Goal: Transaction & Acquisition: Purchase product/service

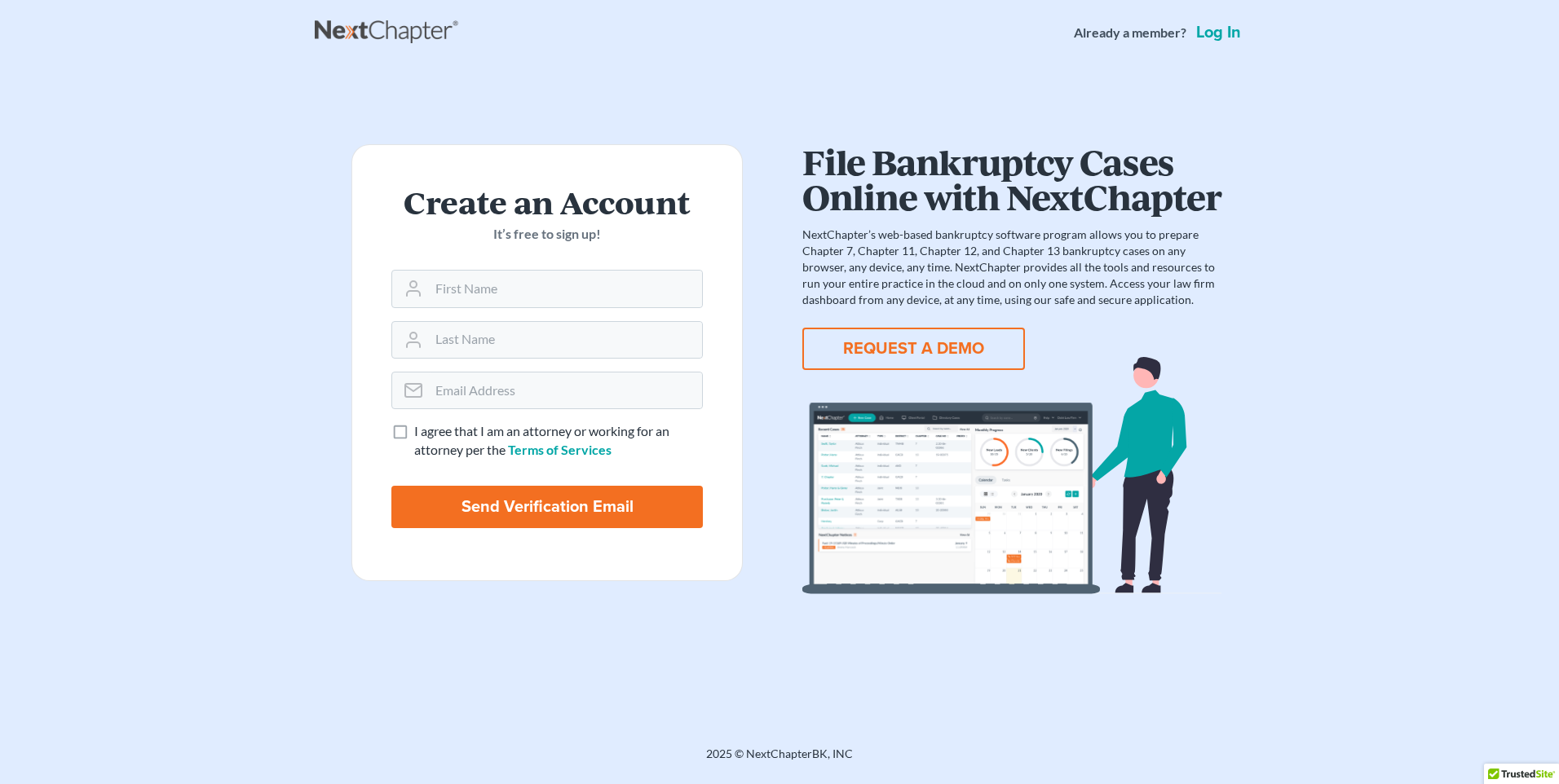
click at [1215, 36] on link "Log in" at bounding box center [1219, 32] width 52 height 16
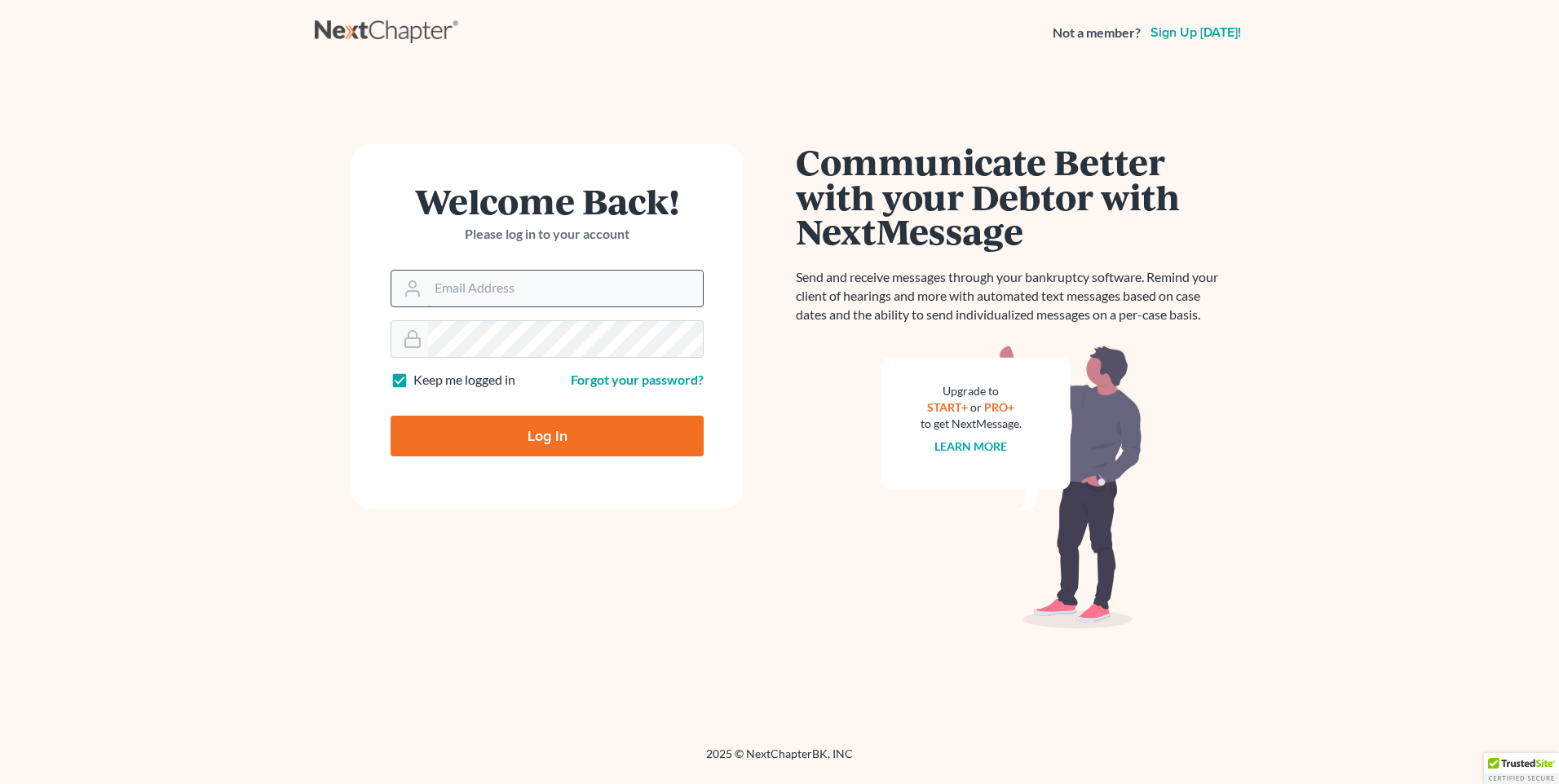
click at [629, 296] on input "Email Address" at bounding box center [566, 289] width 275 height 36
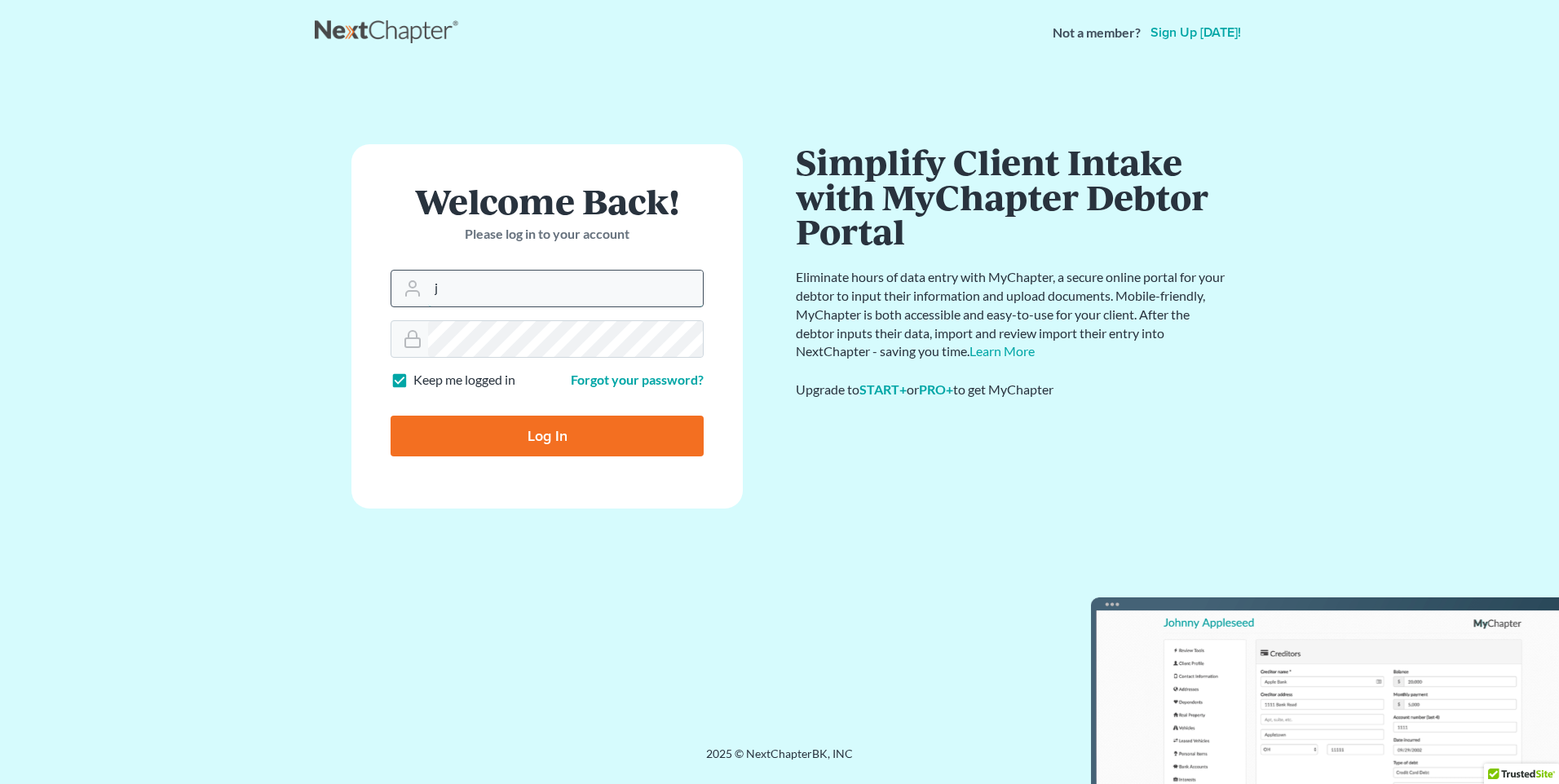
type input "JOCONNOR@SEDERLAW.COM"
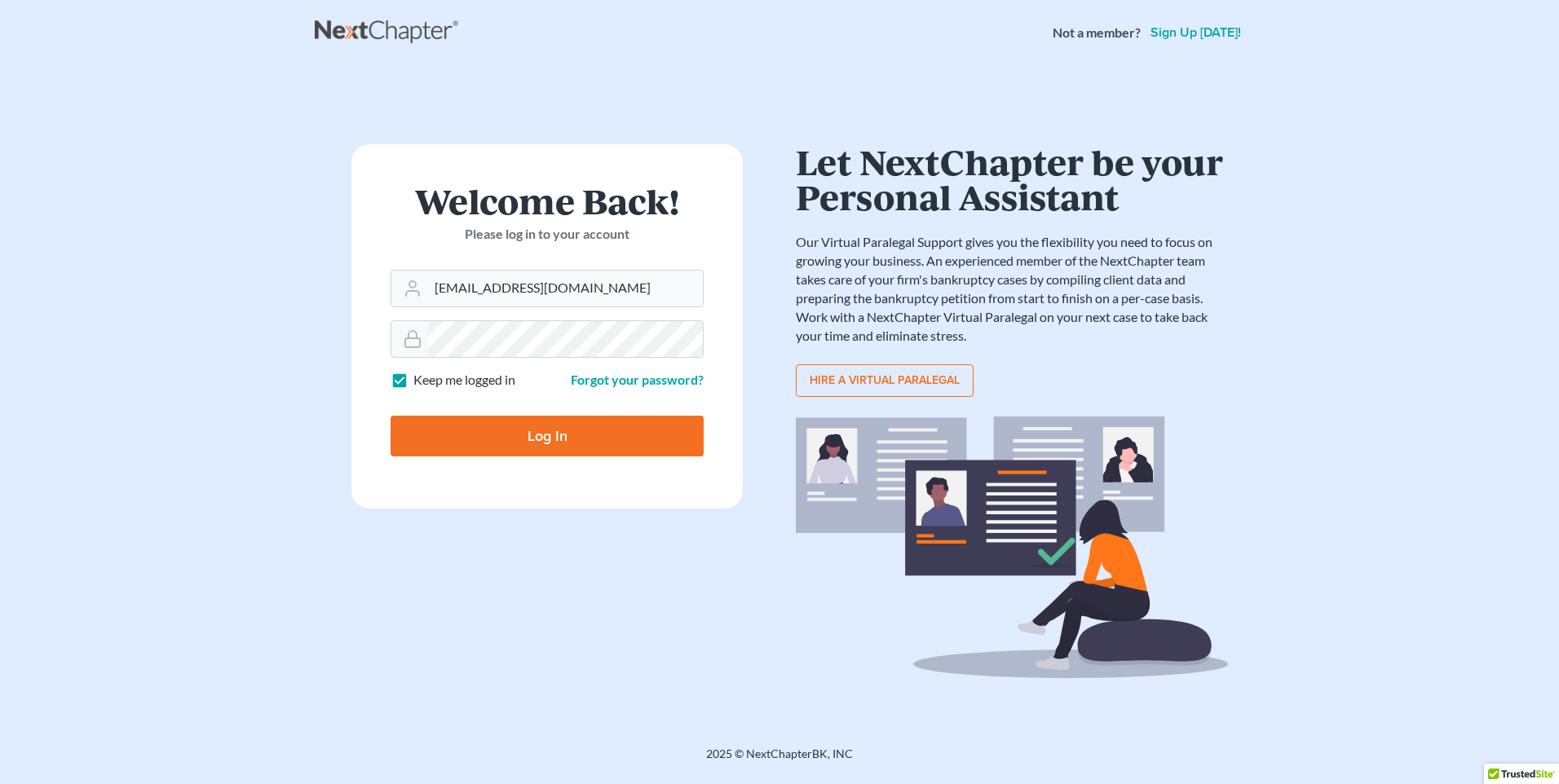
click at [562, 429] on input "Log In" at bounding box center [547, 436] width 313 height 41
type input "Thinking..."
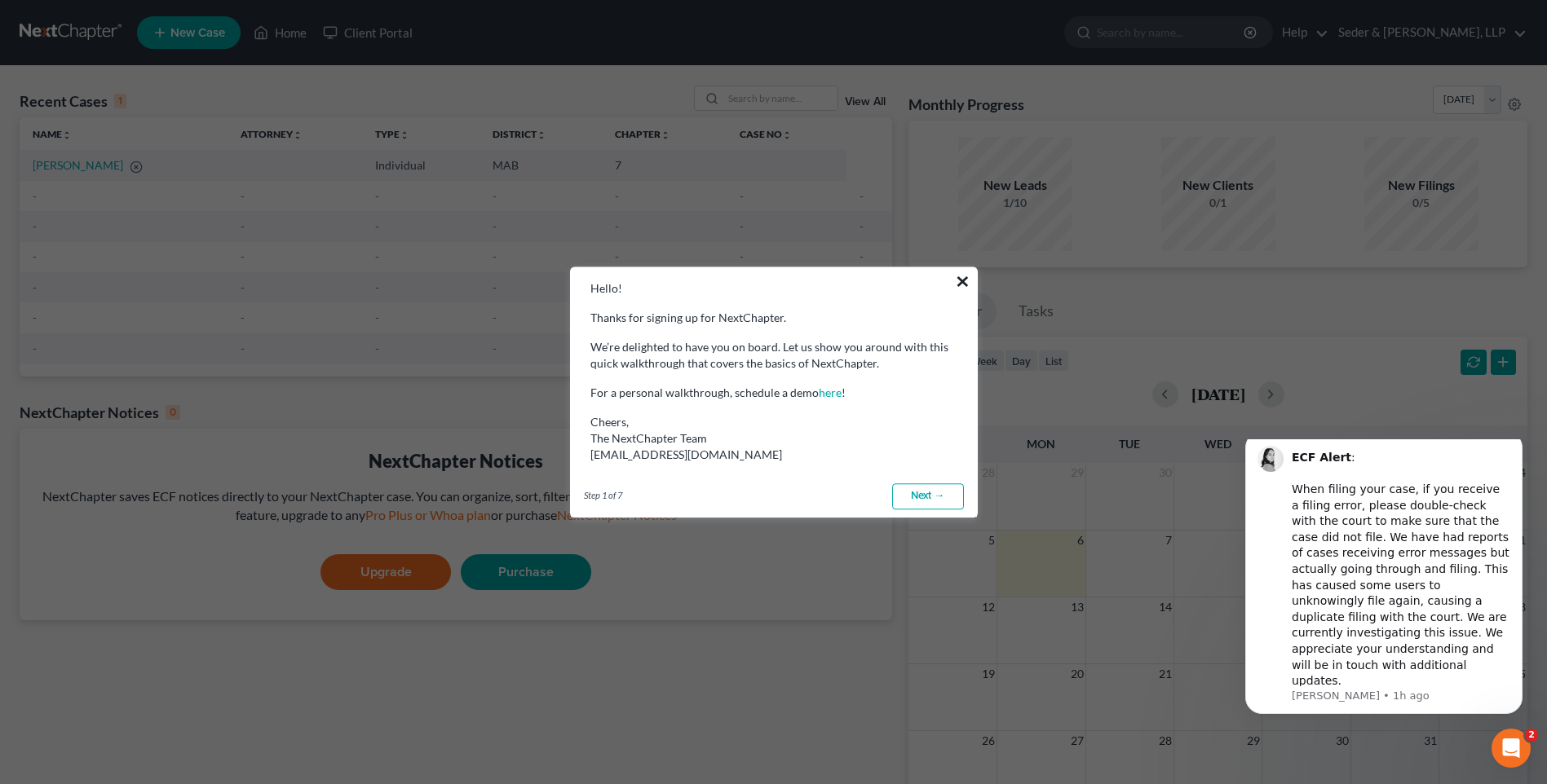
click at [963, 280] on button "×" at bounding box center [963, 281] width 15 height 26
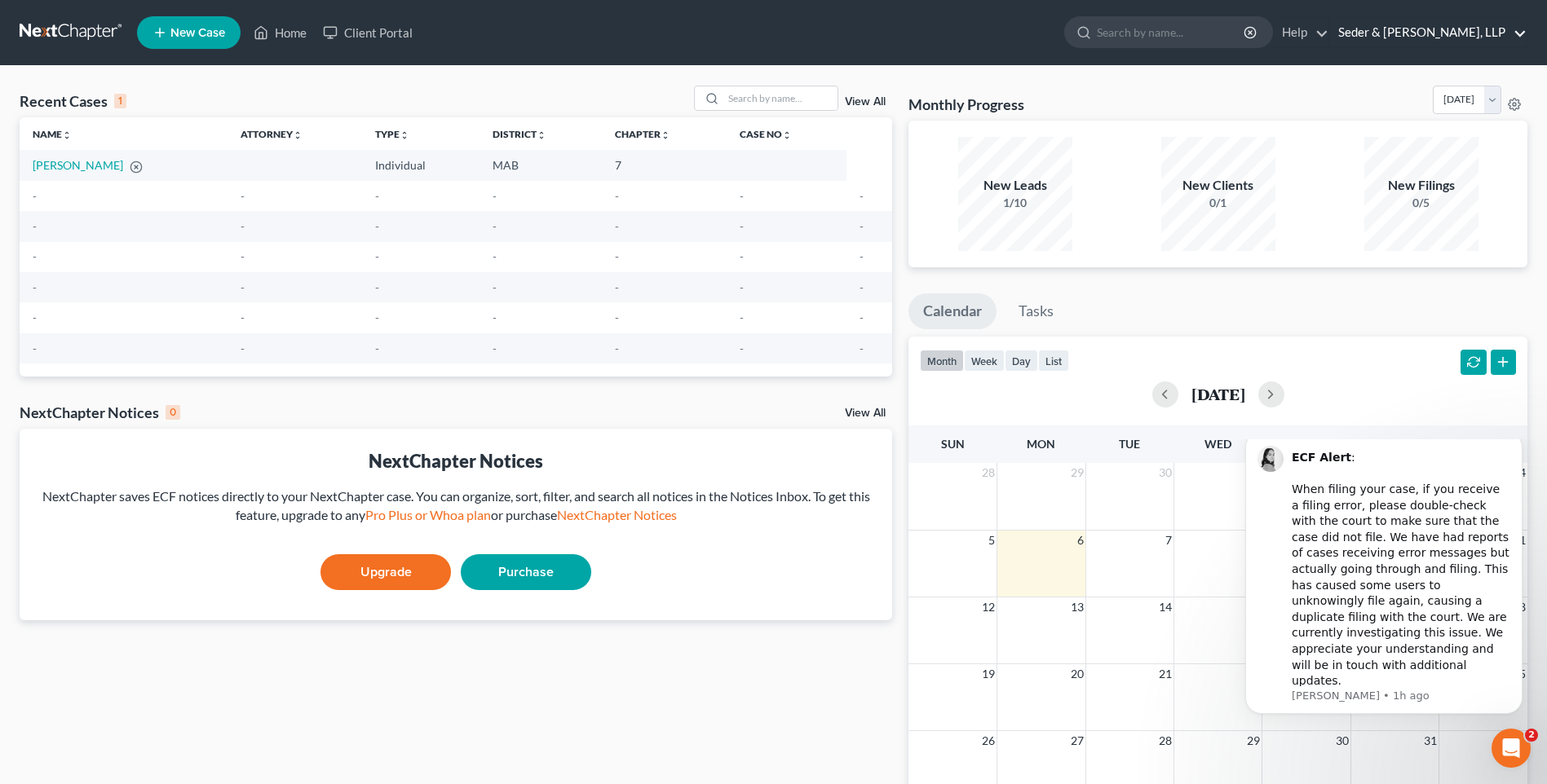
click at [1456, 31] on link "Seder & Chandler, LLP" at bounding box center [1428, 32] width 196 height 30
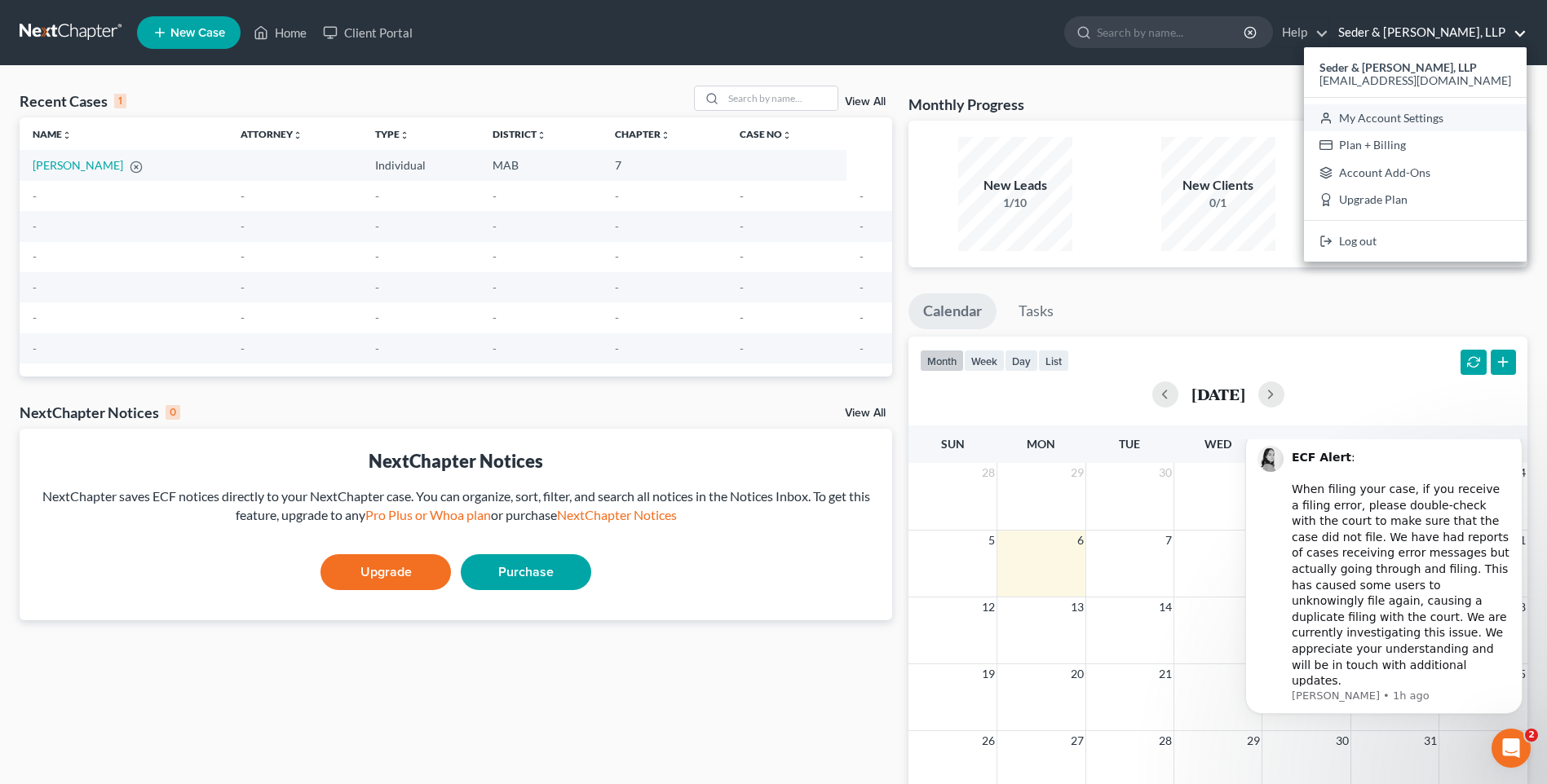
click at [1428, 114] on link "My Account Settings" at bounding box center [1415, 118] width 223 height 28
select select "24"
select select "22"
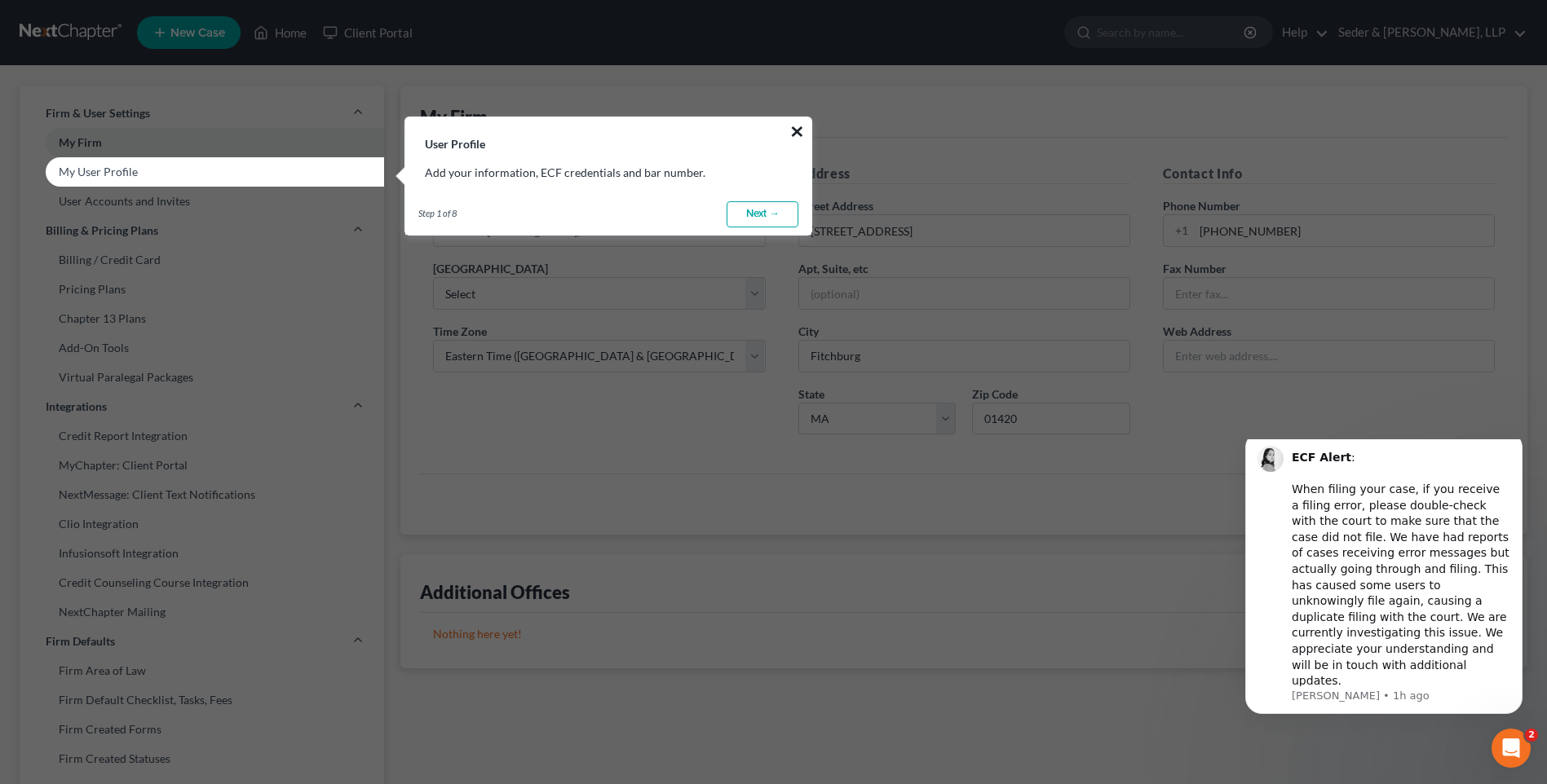
click at [804, 135] on button "×" at bounding box center [797, 131] width 15 height 26
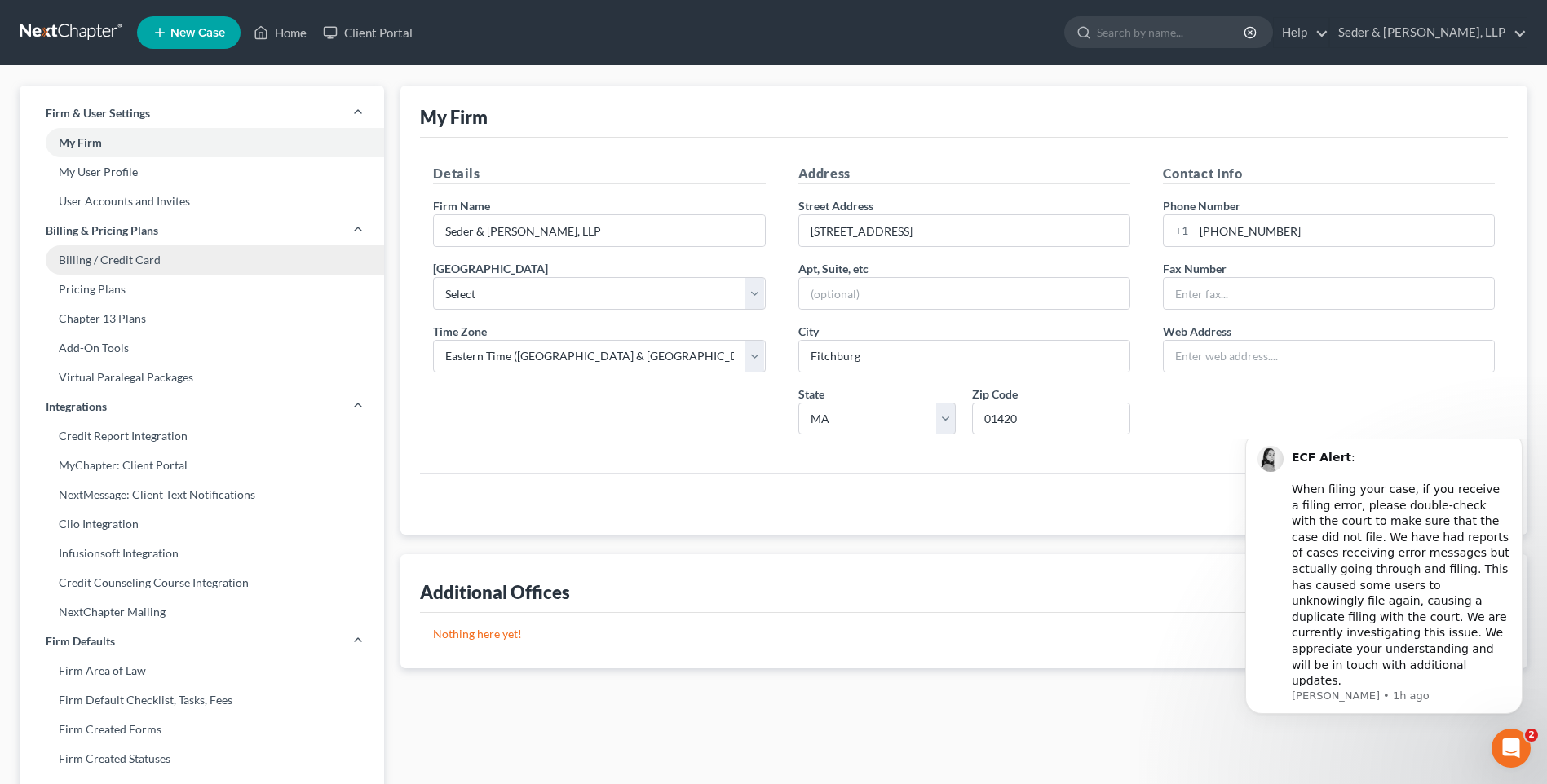
click at [90, 258] on link "Billing / Credit Card" at bounding box center [202, 260] width 364 height 30
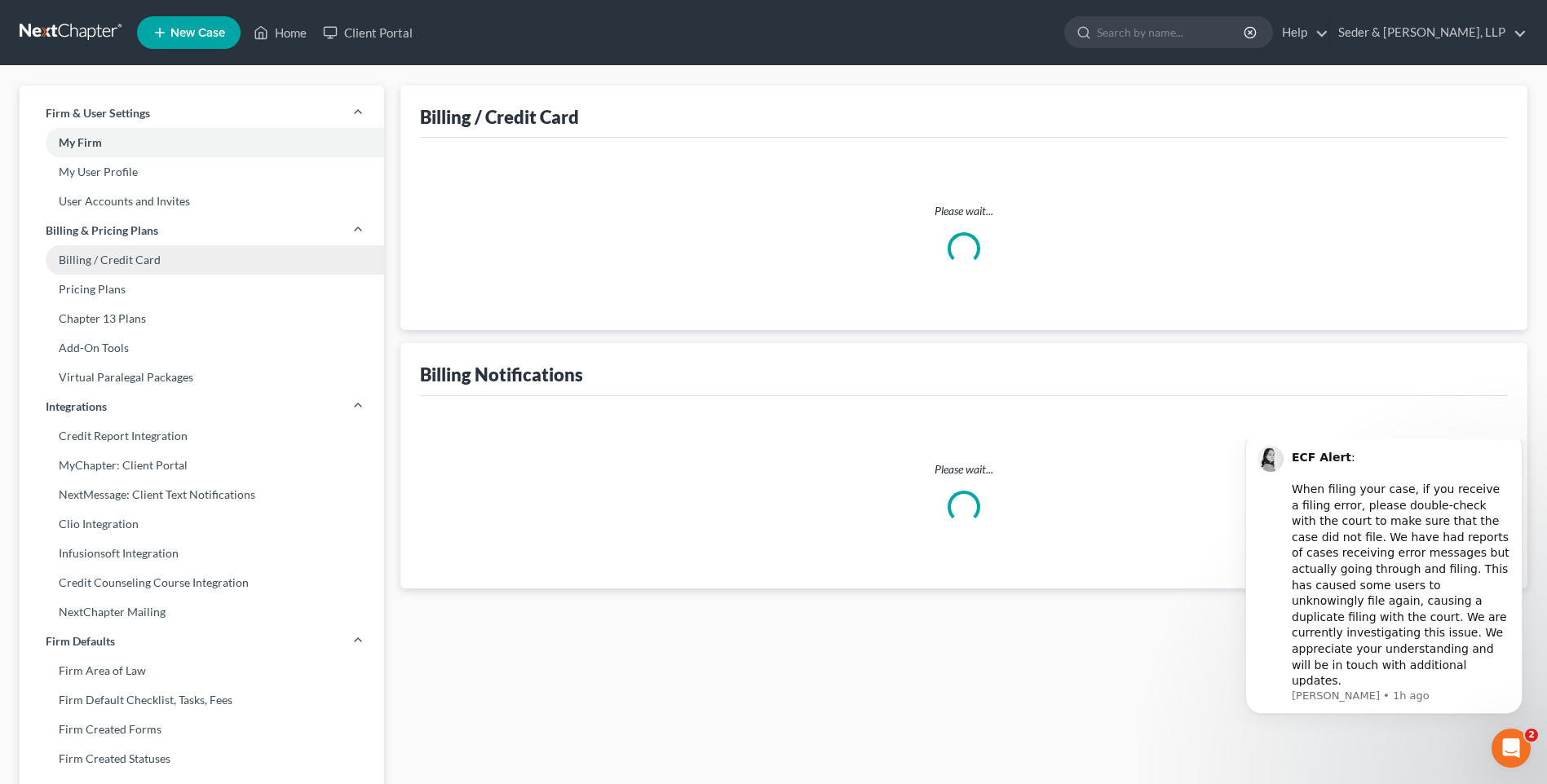
select select "22"
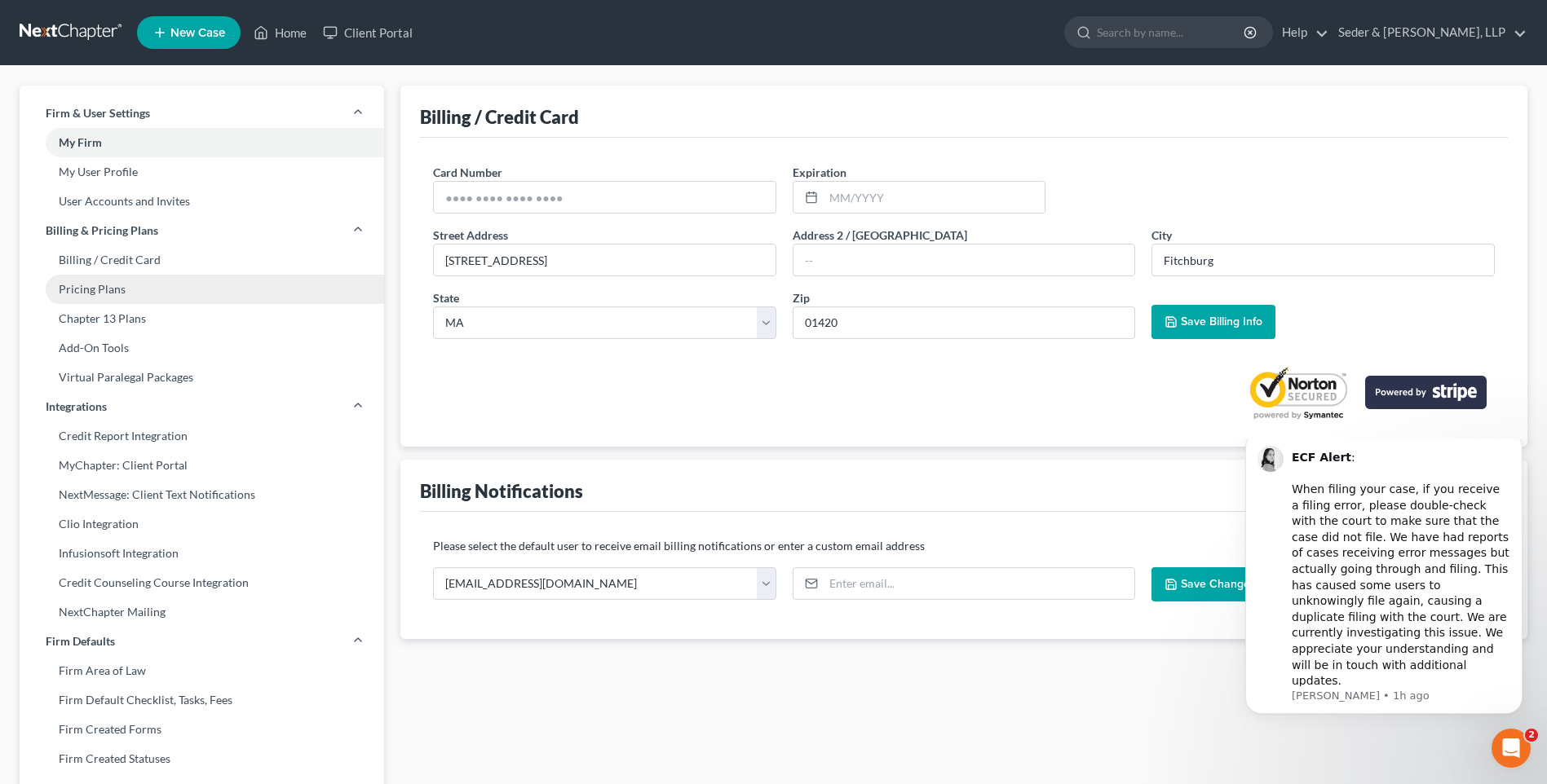
click at [96, 290] on link "Pricing Plans" at bounding box center [202, 290] width 364 height 30
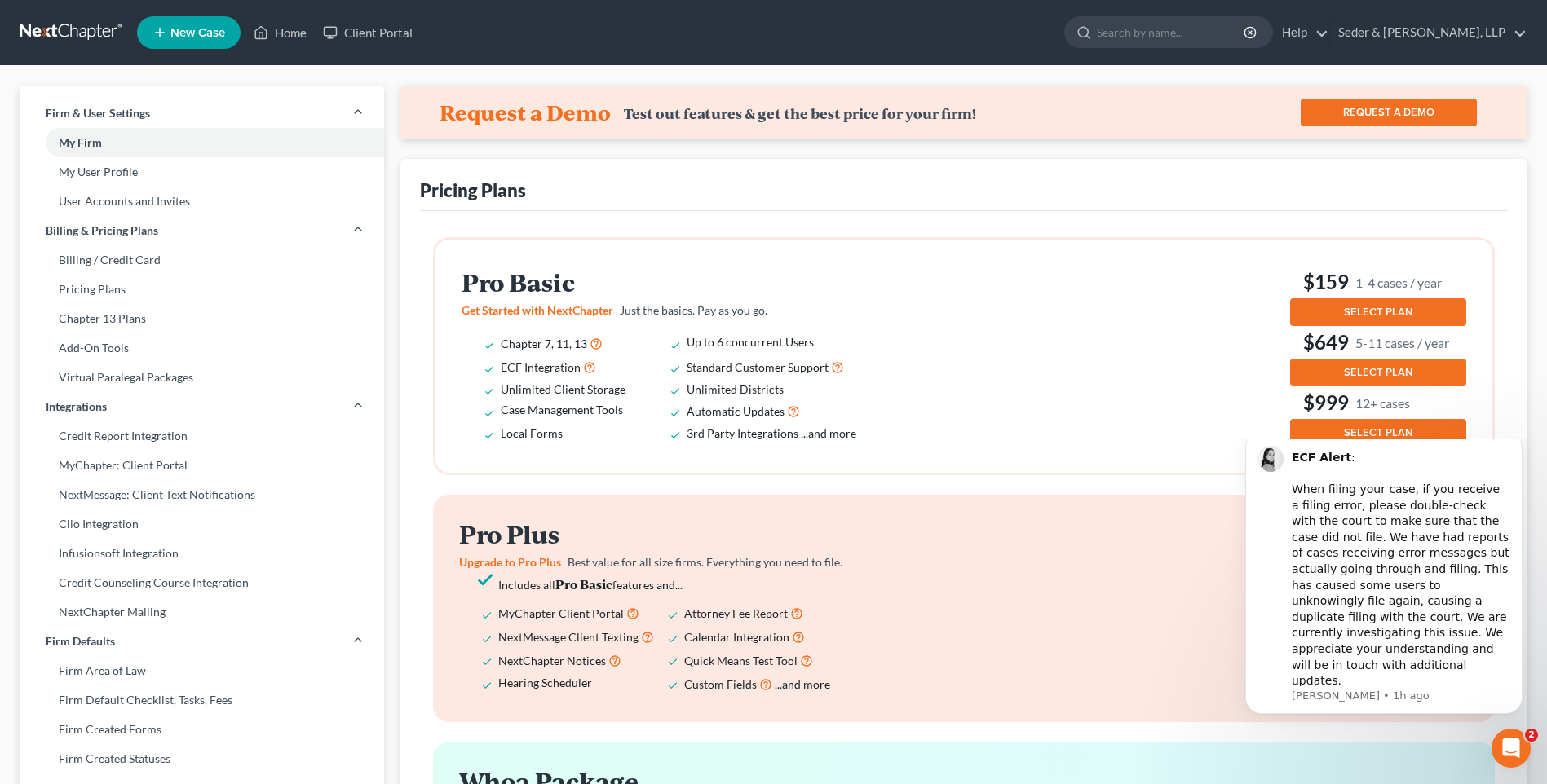
click at [1325, 308] on button "SELECT PLAN" at bounding box center [1378, 312] width 176 height 28
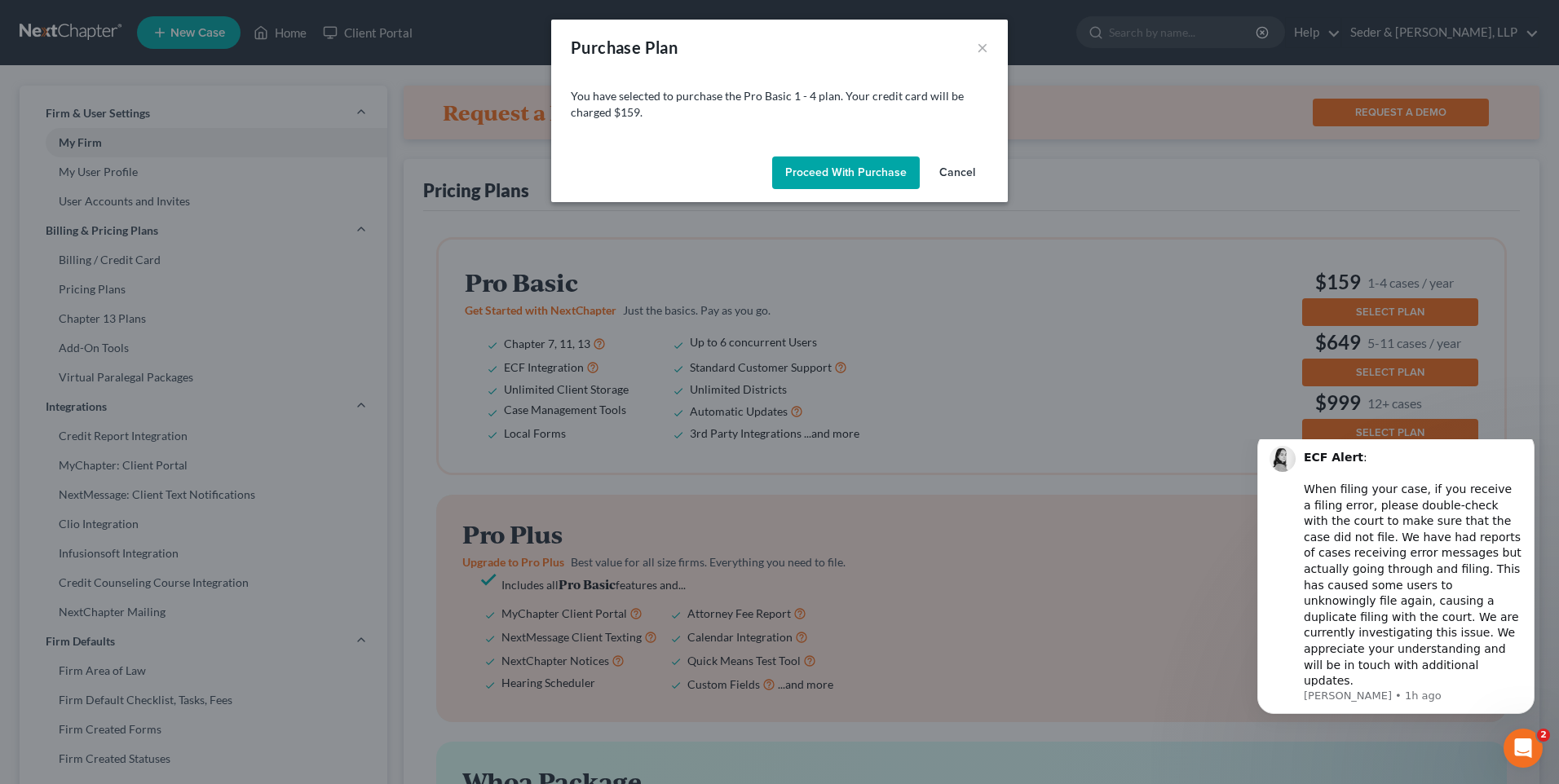
click at [815, 174] on button "Proceed with Purchase" at bounding box center [846, 173] width 147 height 33
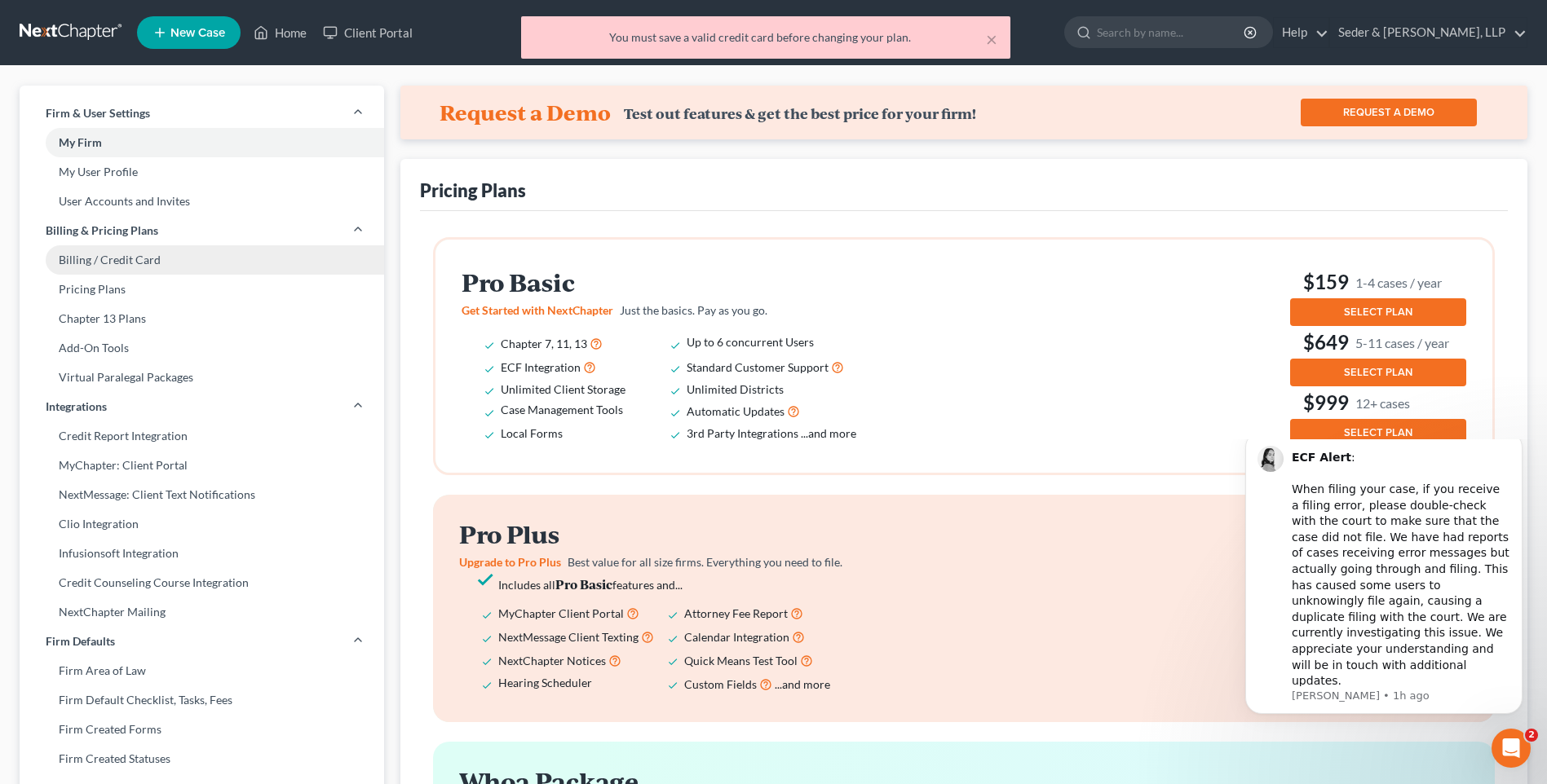
click at [119, 254] on link "Billing / Credit Card" at bounding box center [202, 260] width 364 height 30
select select "22"
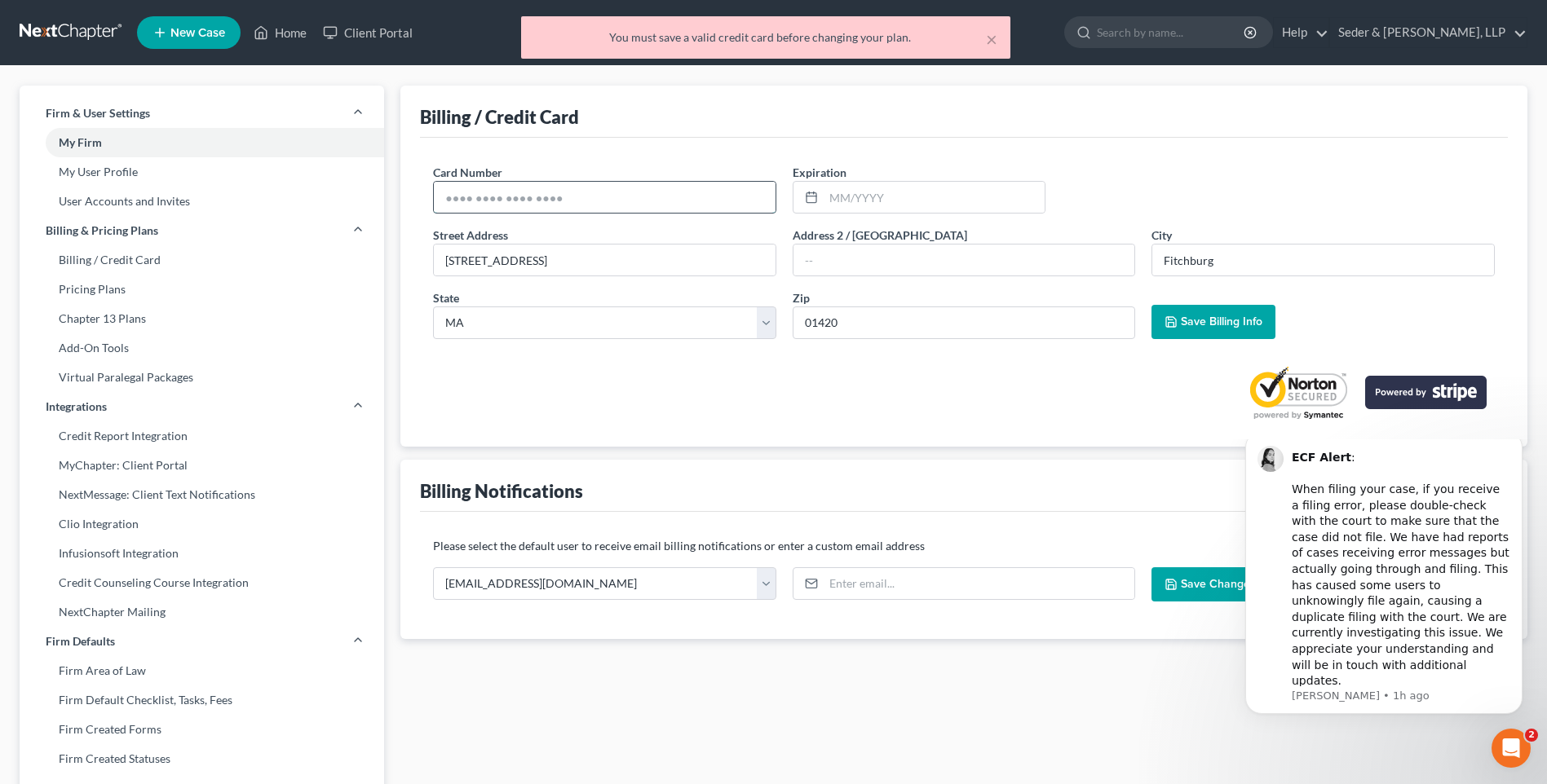
click at [598, 201] on input "text" at bounding box center [604, 197] width 341 height 31
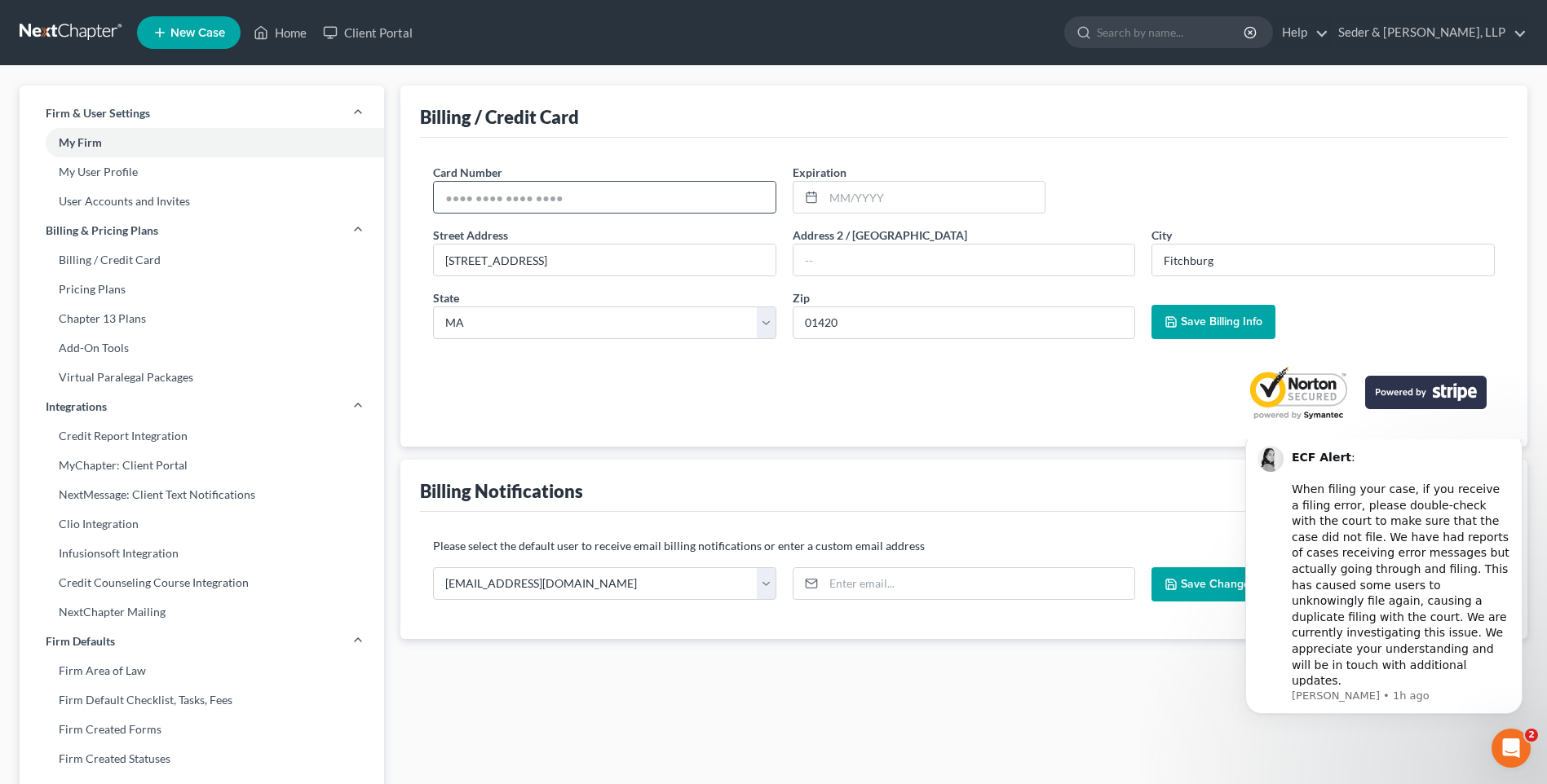
drag, startPoint x: 598, startPoint y: 201, endPoint x: 494, endPoint y: 207, distance: 104.2
click at [494, 207] on input "text" at bounding box center [604, 197] width 341 height 31
click at [583, 200] on input "text" at bounding box center [604, 197] width 341 height 31
type input "371559893942017"
type input "03/2029"
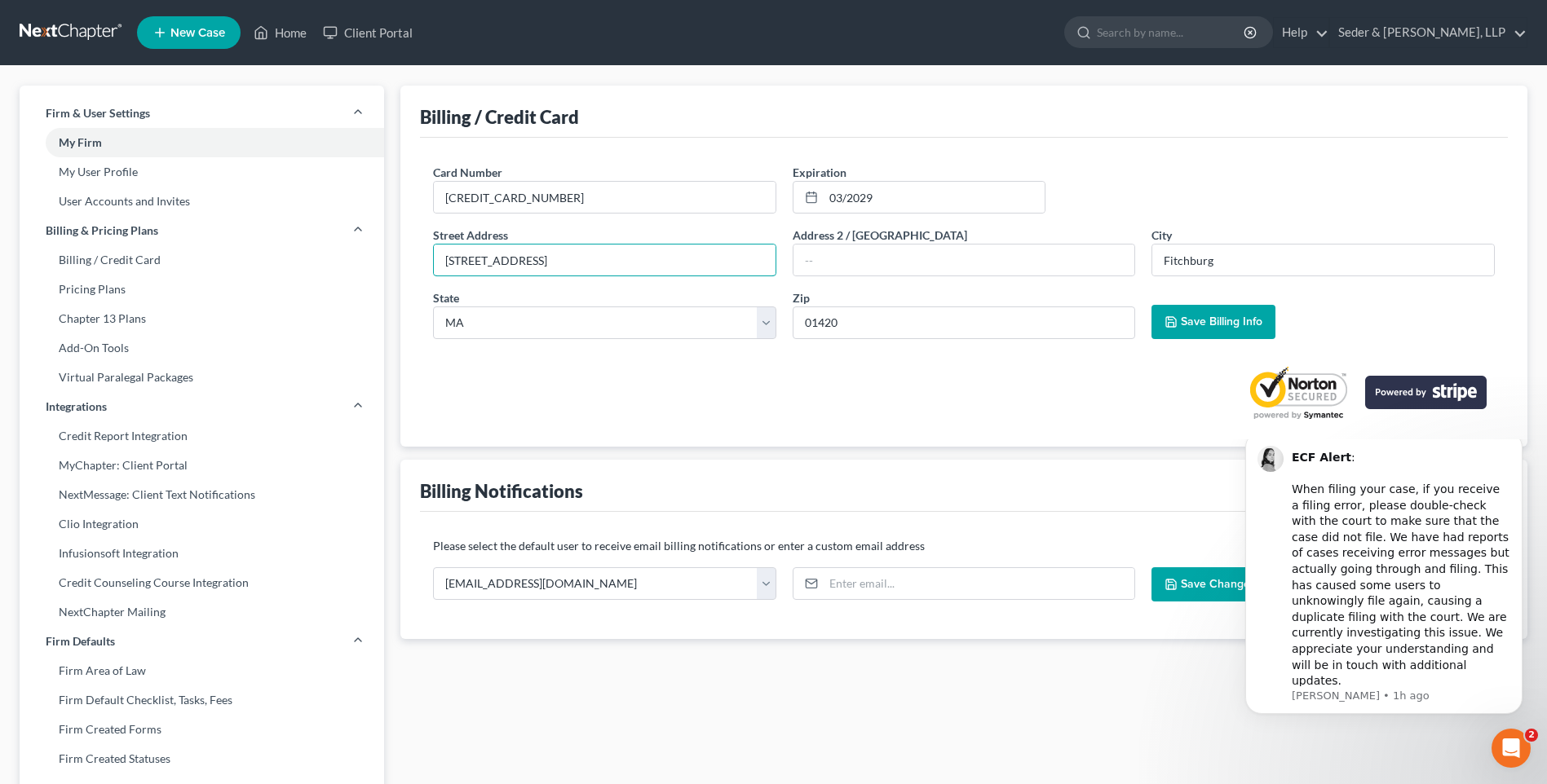
drag, startPoint x: 565, startPoint y: 265, endPoint x: 400, endPoint y: 271, distance: 165.1
click at [400, 271] on div "Billing / Credit Card Card Number * 371559893942017 Expiration * 03/2029 Street…" at bounding box center [964, 621] width 1143 height 1073
type input "339 Main Street"
type input "Worcester"
type input "01608"
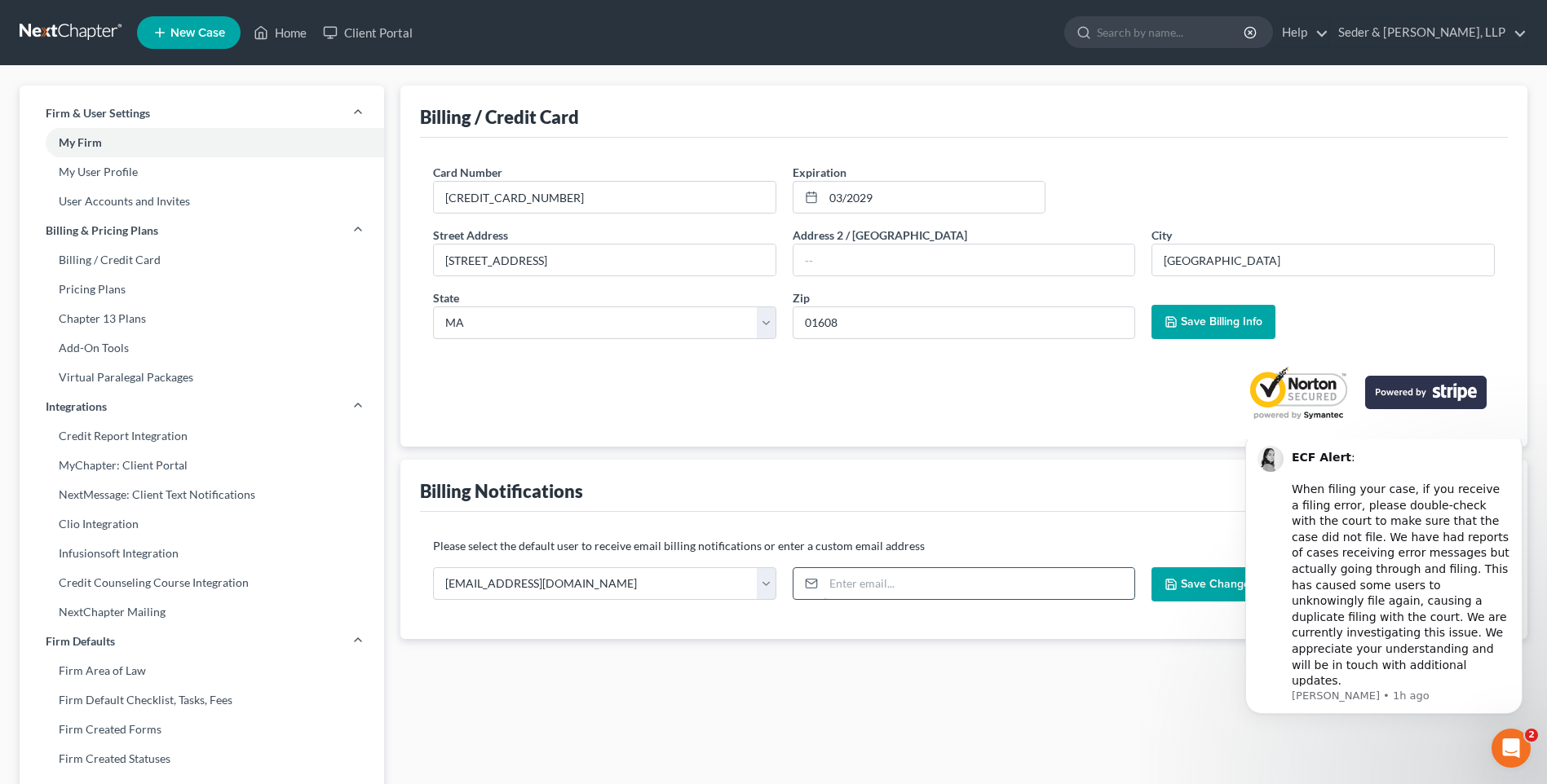
click at [843, 588] on input "email" at bounding box center [980, 583] width 312 height 31
type input "nvoutour@sederlaw.com"
click at [1152, 727] on div "Billing / Credit Card Card Number * 371559893942017 Expiration * 03/2029 Street…" at bounding box center [964, 621] width 1143 height 1073
click at [1193, 586] on span "Save Changes" at bounding box center [1218, 584] width 75 height 14
click at [107, 290] on link "Pricing Plans" at bounding box center [202, 290] width 364 height 30
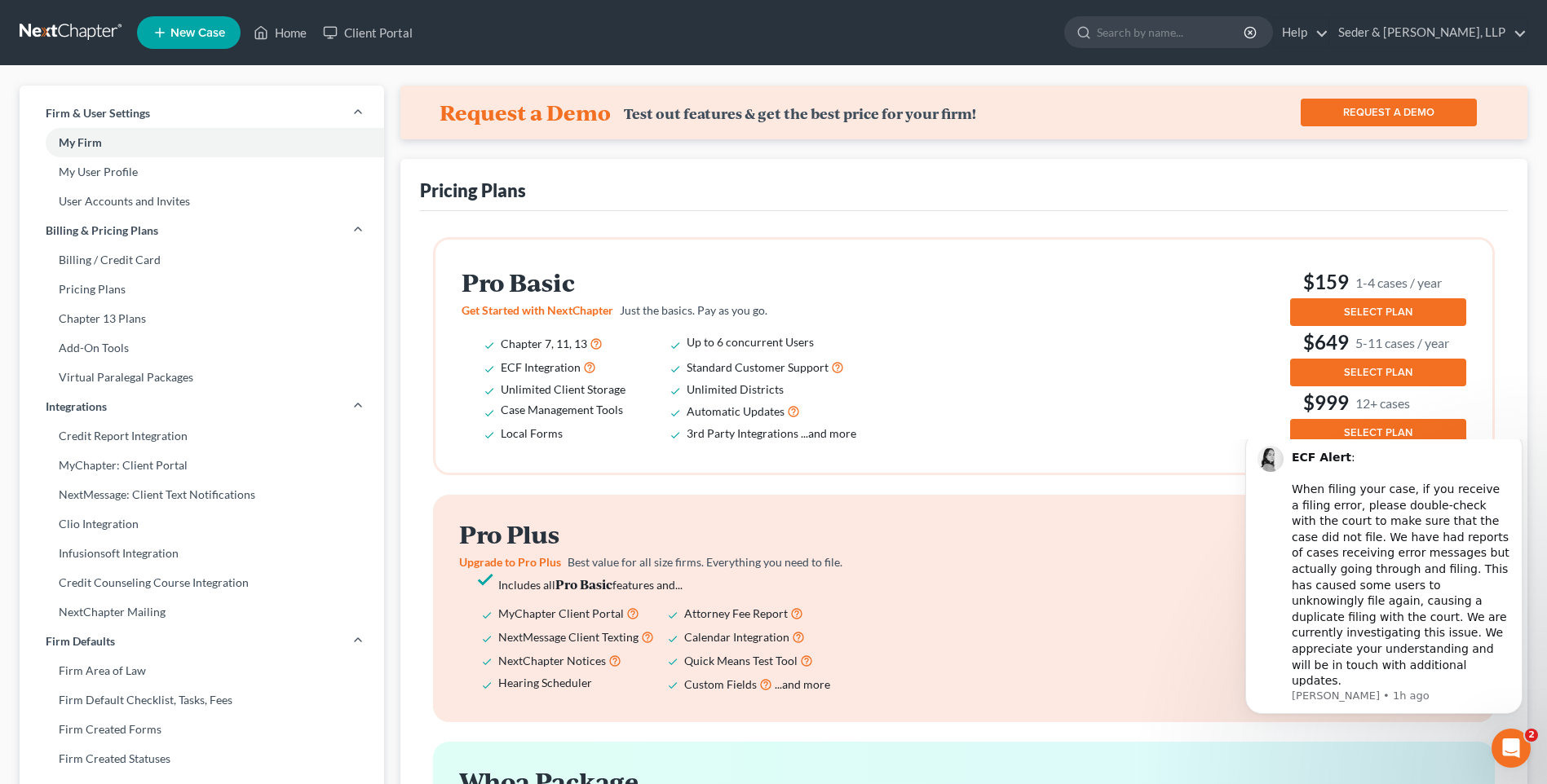
click at [1384, 310] on span "SELECT PLAN" at bounding box center [1378, 312] width 69 height 13
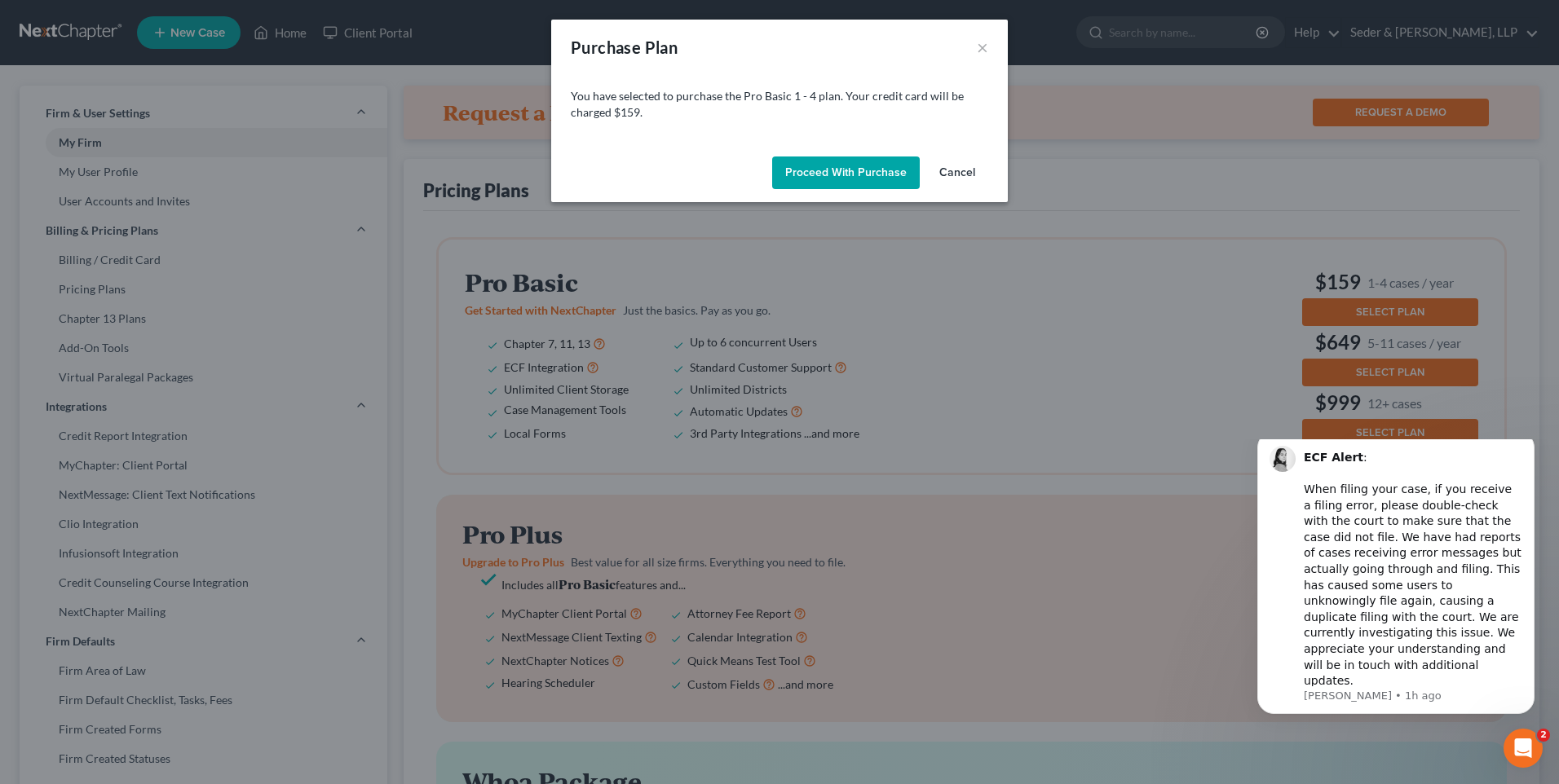
click at [822, 173] on button "Proceed with Purchase" at bounding box center [846, 173] width 147 height 33
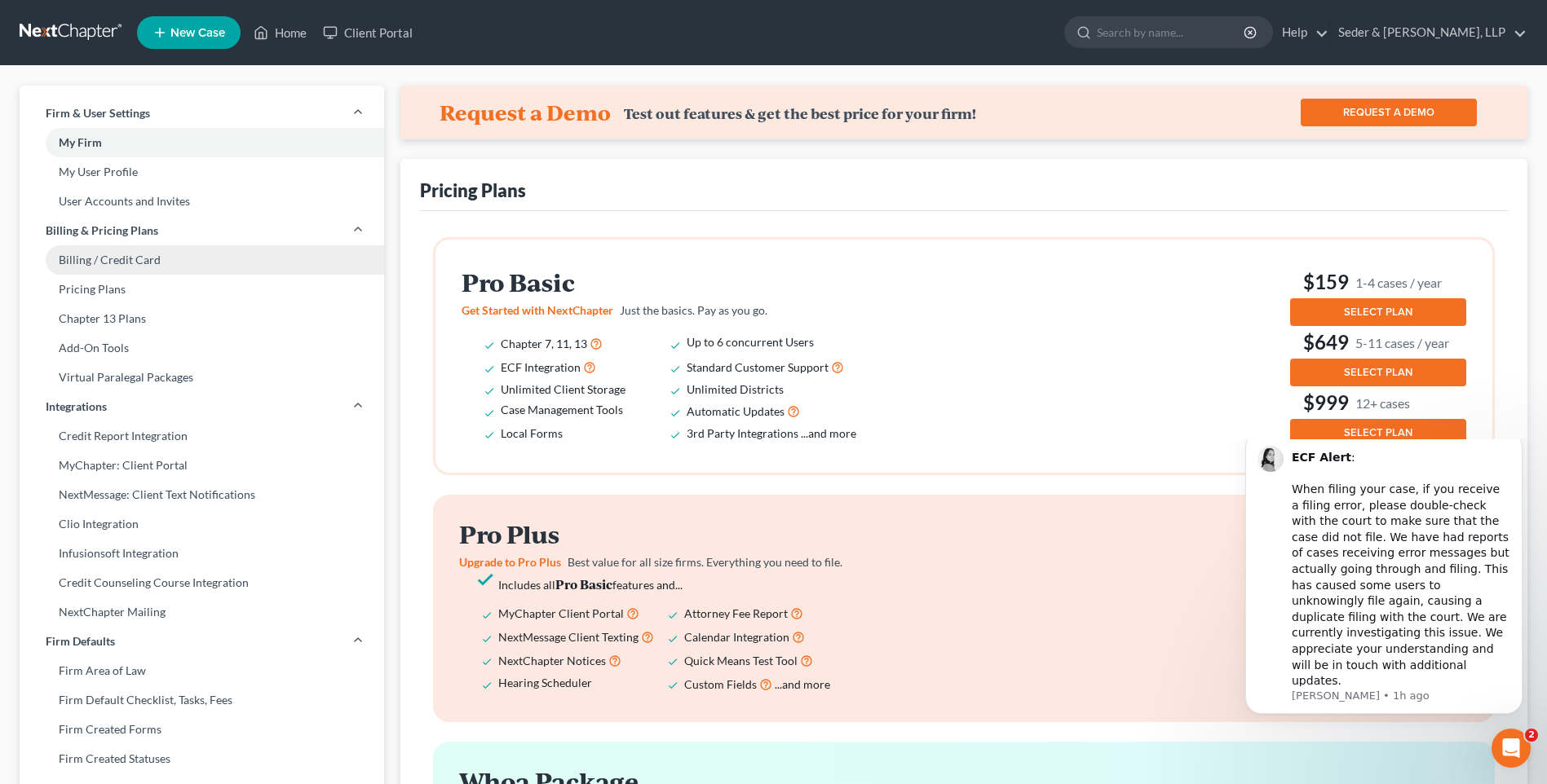
click at [124, 262] on link "Billing / Credit Card" at bounding box center [202, 260] width 364 height 30
select select "22"
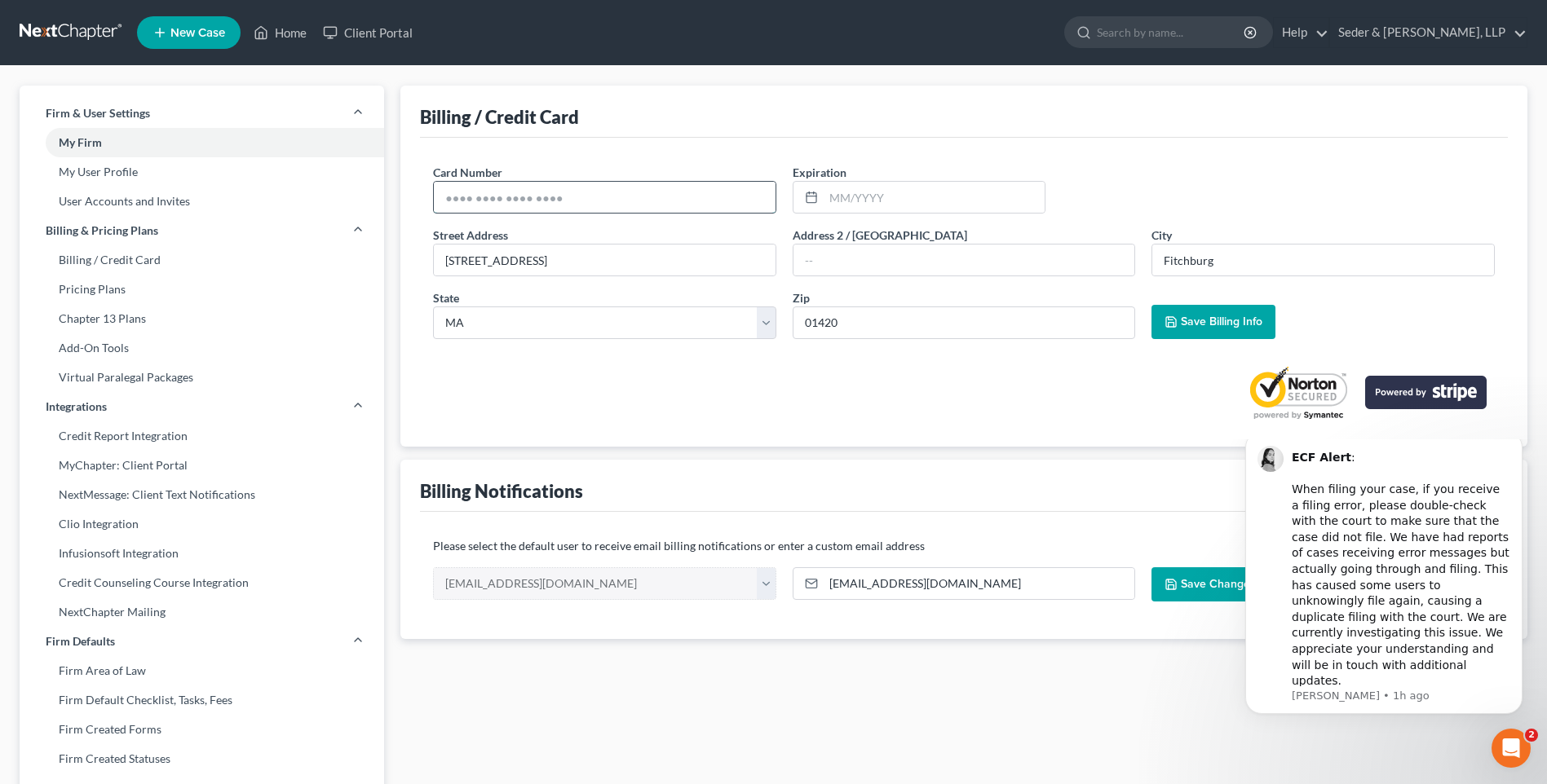
click at [510, 198] on input "text" at bounding box center [604, 197] width 341 height 31
type input "371559893942017"
click at [870, 187] on input "text" at bounding box center [934, 197] width 221 height 31
type input "03/2029"
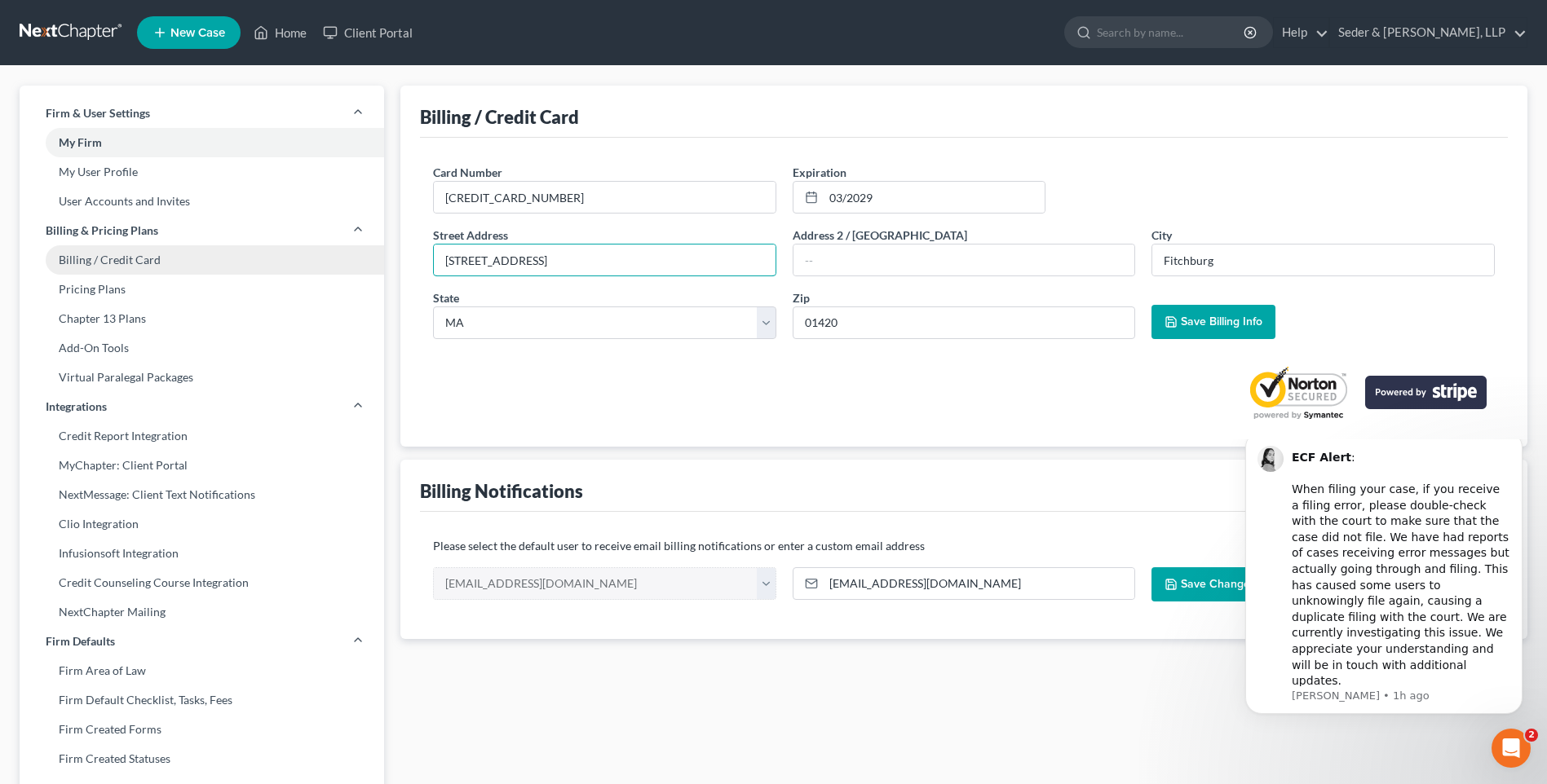
drag, startPoint x: 594, startPoint y: 267, endPoint x: 370, endPoint y: 273, distance: 224.1
click at [370, 273] on div "Firm & User Settings My Firm My User Profile User Accounts and Invites Billing …" at bounding box center [773, 621] width 1524 height 1073
type input "339 Main Street"
type input "Worcester"
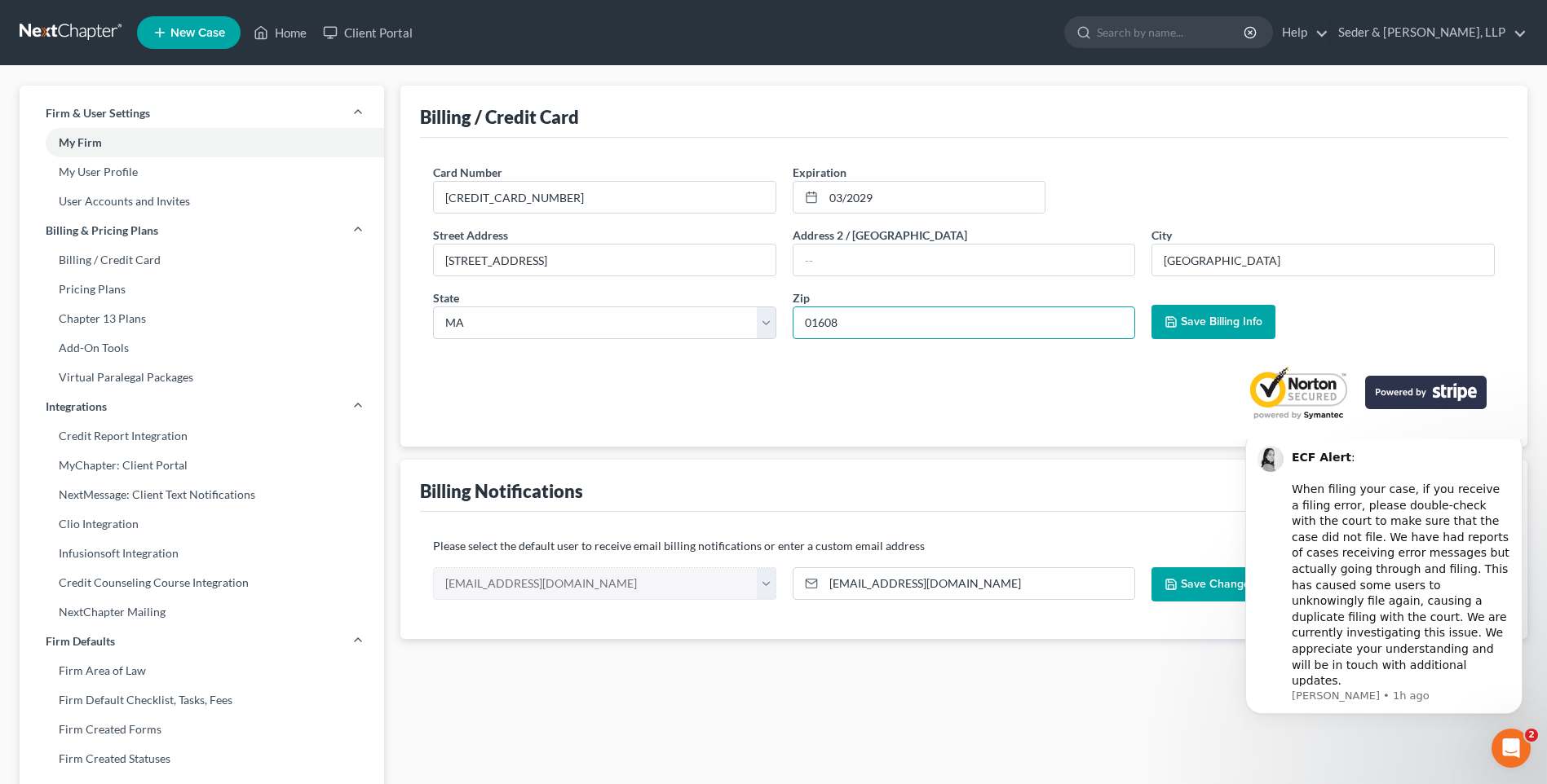
type input "01608"
click at [1179, 323] on span "Save Billing Info" at bounding box center [1213, 322] width 98 height 14
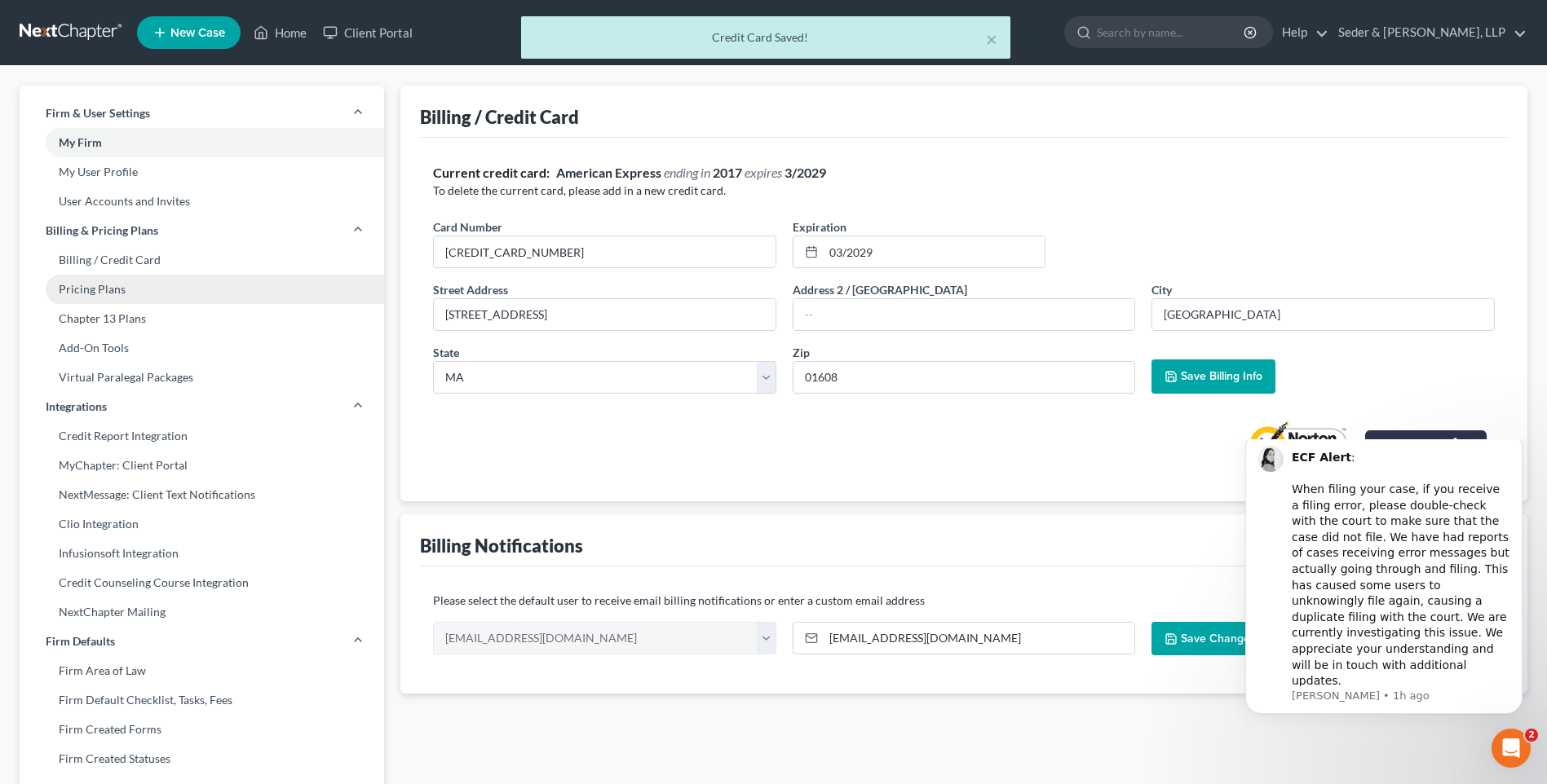
click at [77, 287] on link "Pricing Plans" at bounding box center [202, 290] width 364 height 30
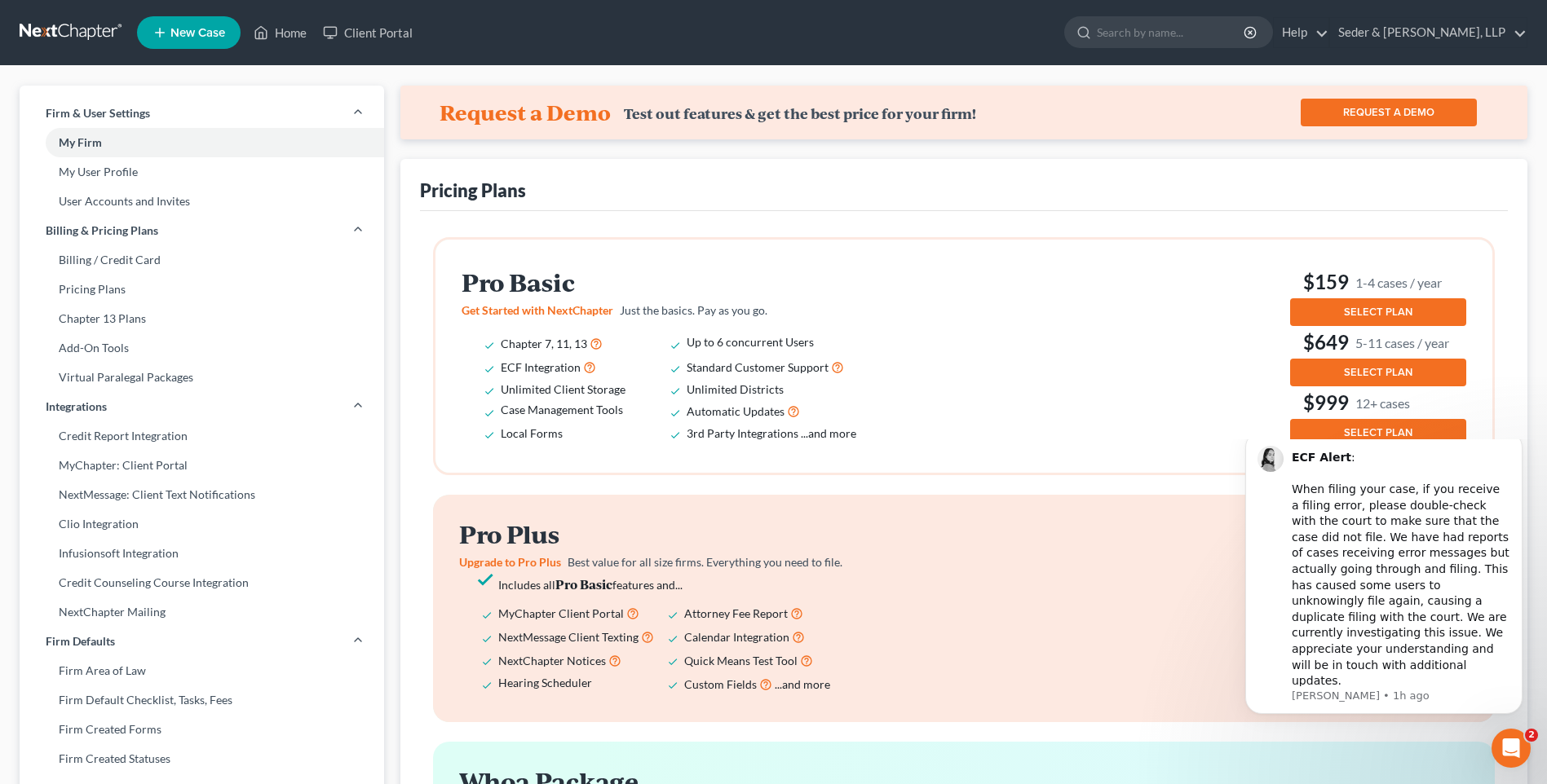
click at [1352, 303] on button "SELECT PLAN" at bounding box center [1378, 312] width 176 height 28
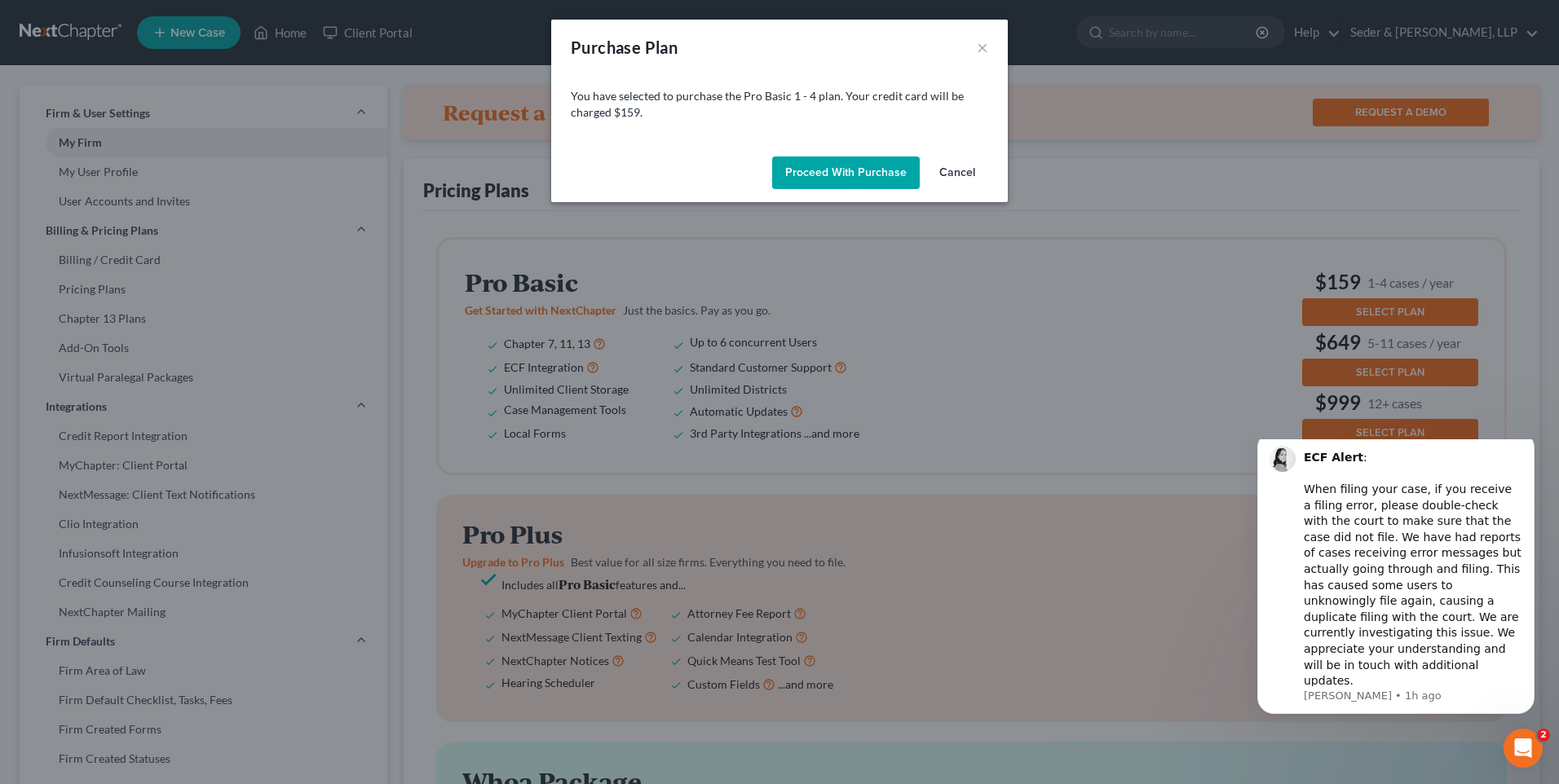
click at [813, 174] on button "Proceed with Purchase" at bounding box center [846, 173] width 147 height 33
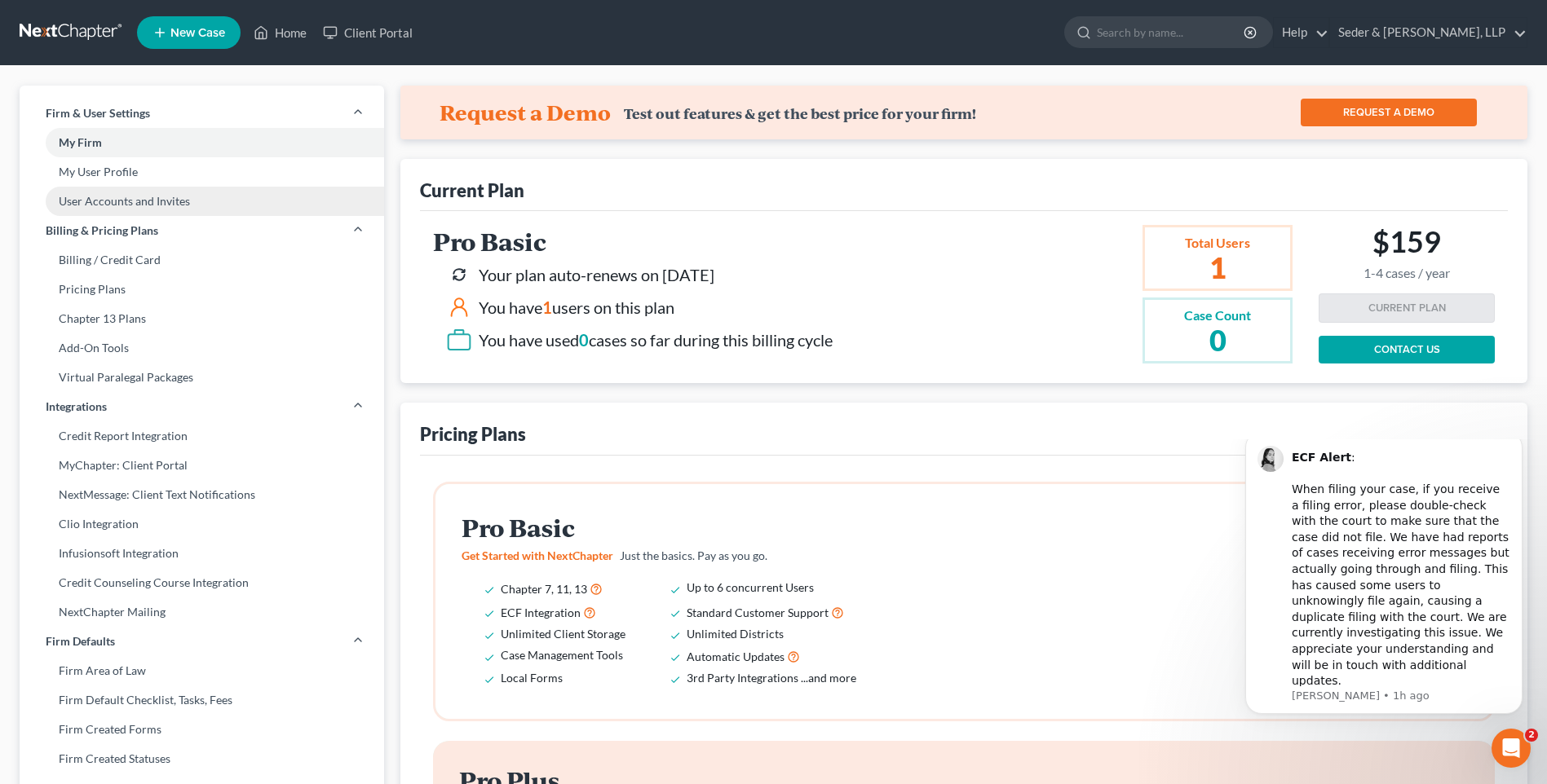
click at [93, 207] on link "User Accounts and Invites" at bounding box center [202, 202] width 364 height 30
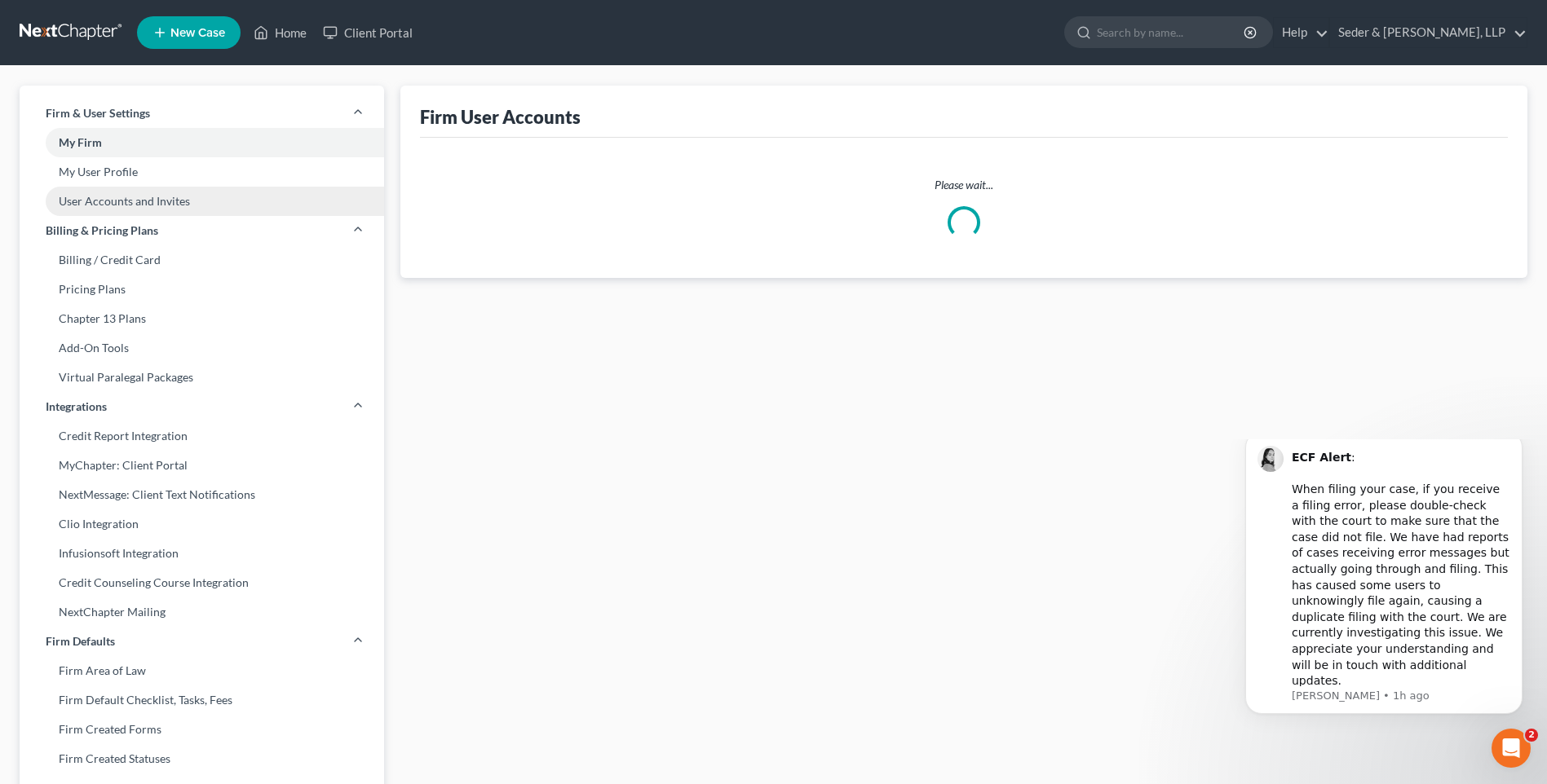
select select "0"
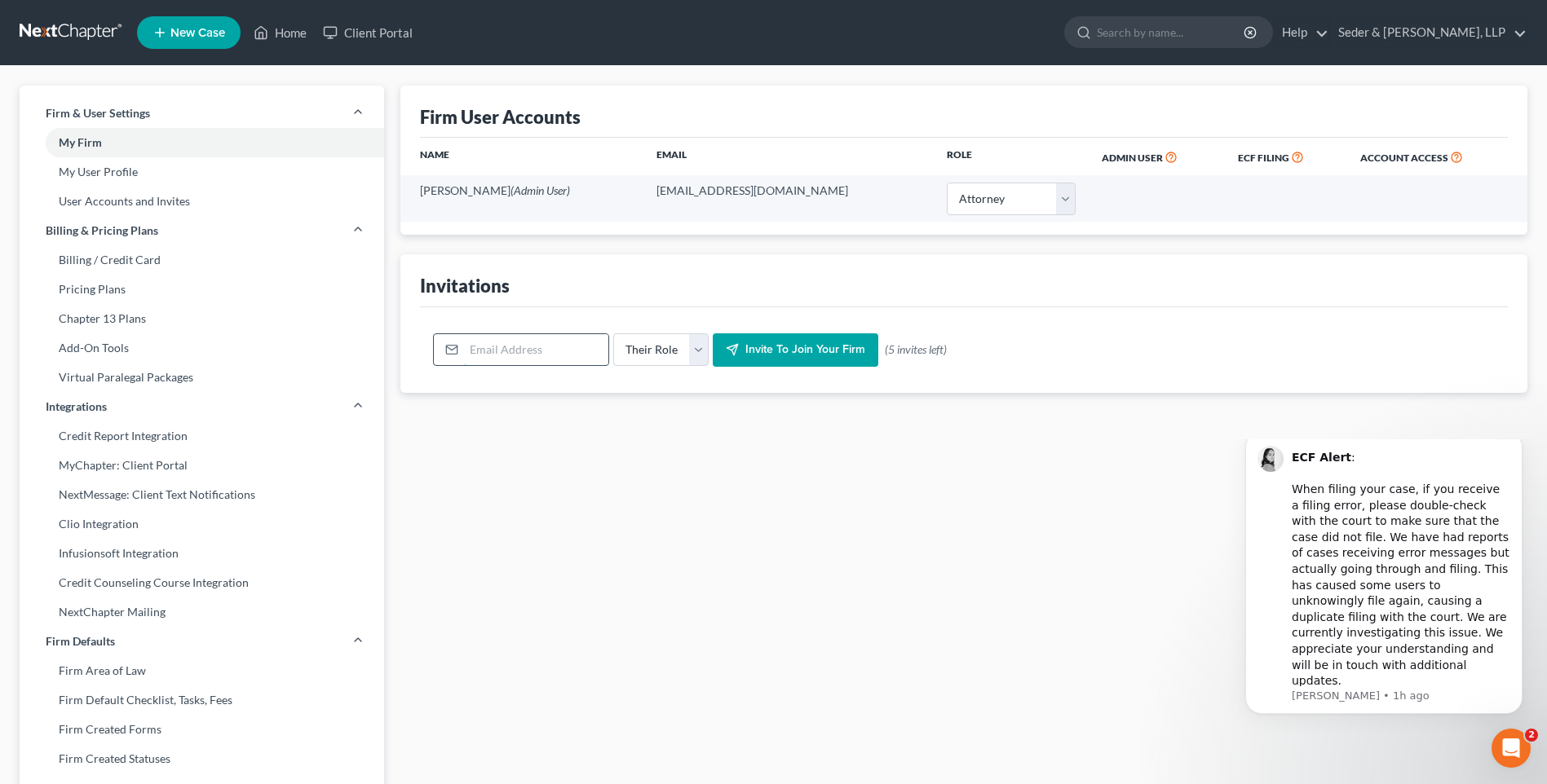
click at [515, 360] on input "email" at bounding box center [536, 350] width 144 height 31
type input "syang@sederlaw.com"
click at [693, 351] on select "Their Role Attorney Paralegal Assistant" at bounding box center [660, 350] width 96 height 33
select select "assistant"
click at [613, 334] on select "Their Role Attorney Paralegal Assistant" at bounding box center [660, 350] width 96 height 33
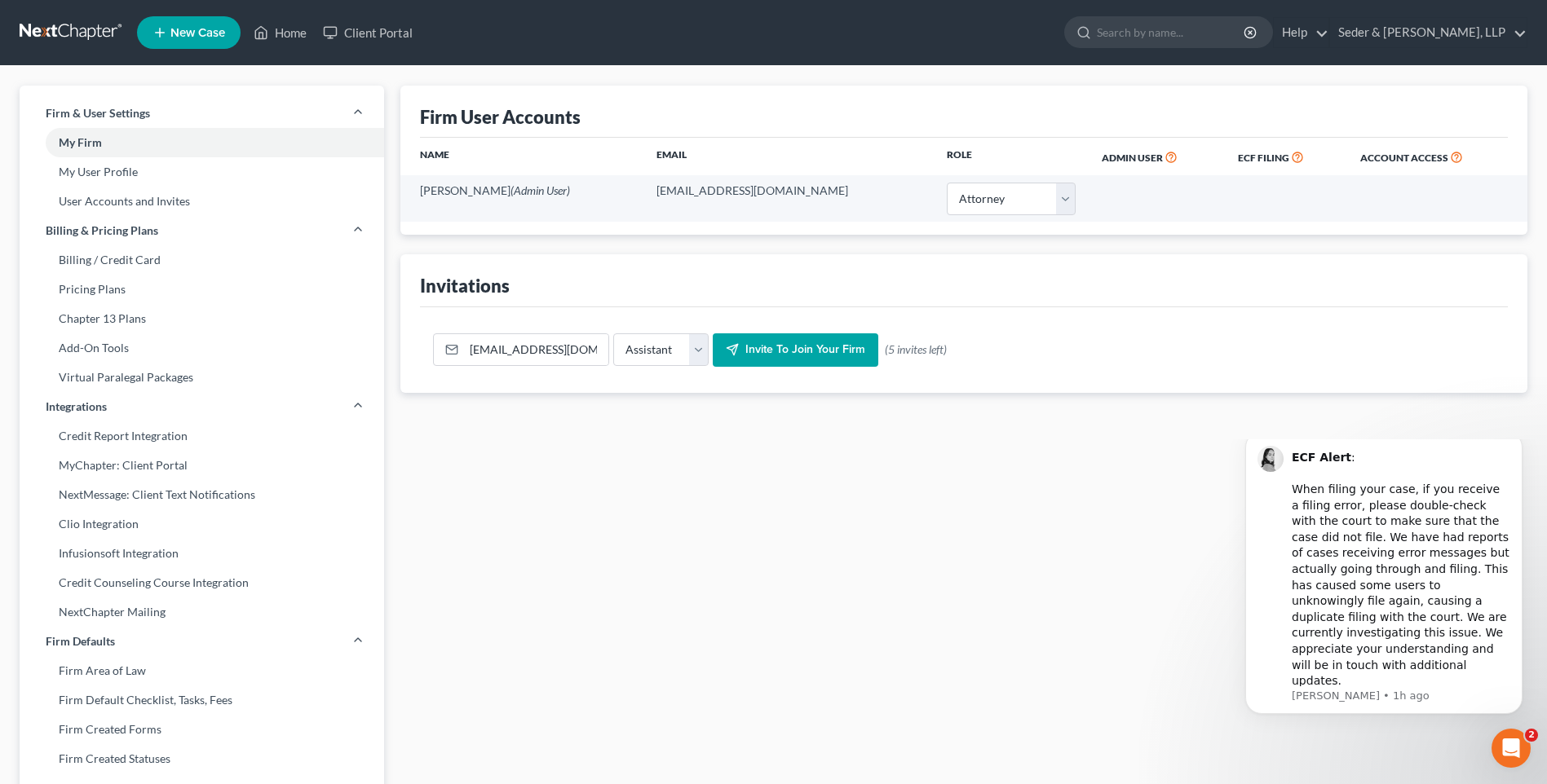
click at [776, 351] on span "Invite to join your firm" at bounding box center [805, 350] width 120 height 14
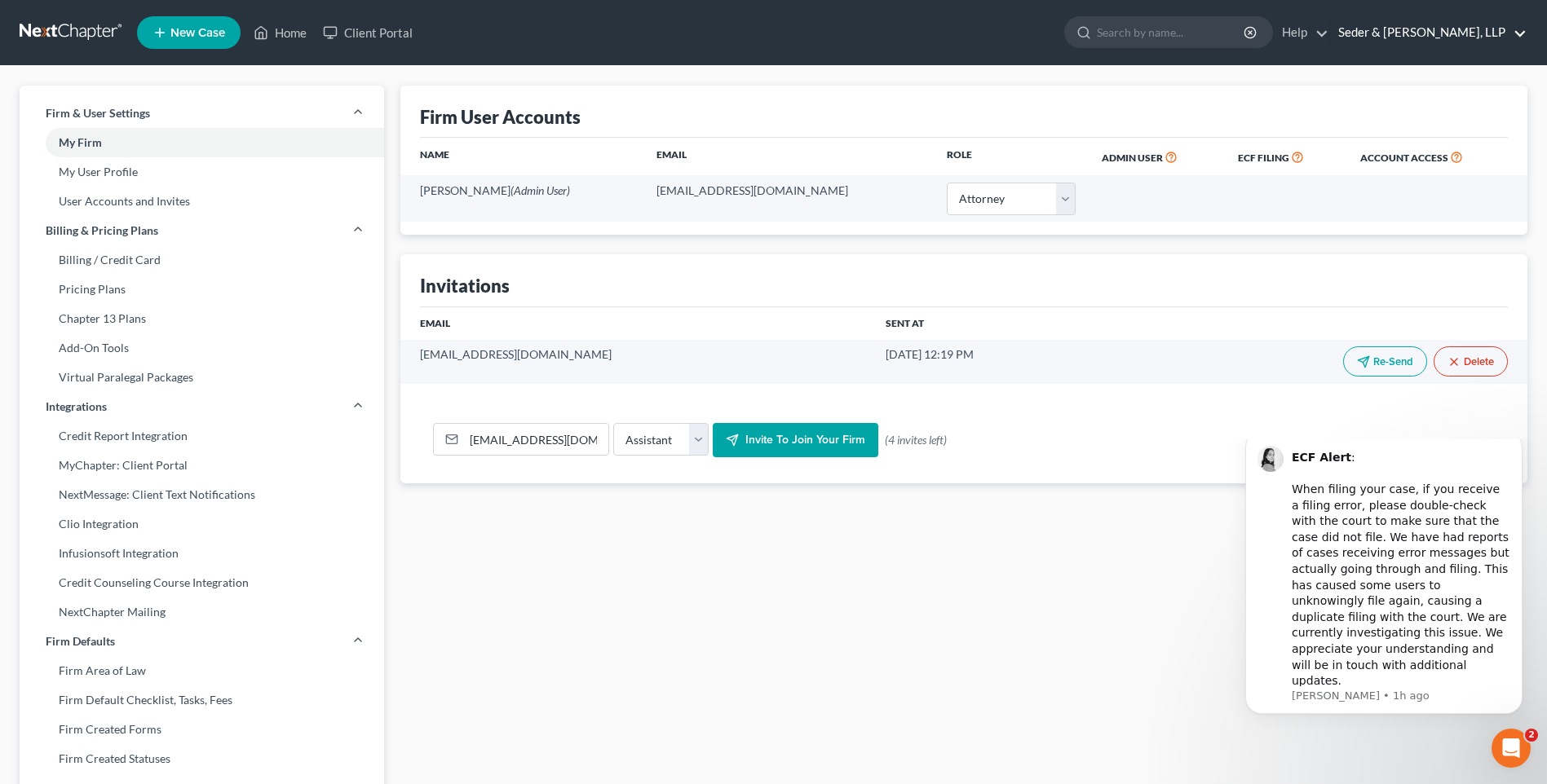
click at [1463, 36] on link "Seder & Chandler, LLP" at bounding box center [1428, 32] width 196 height 30
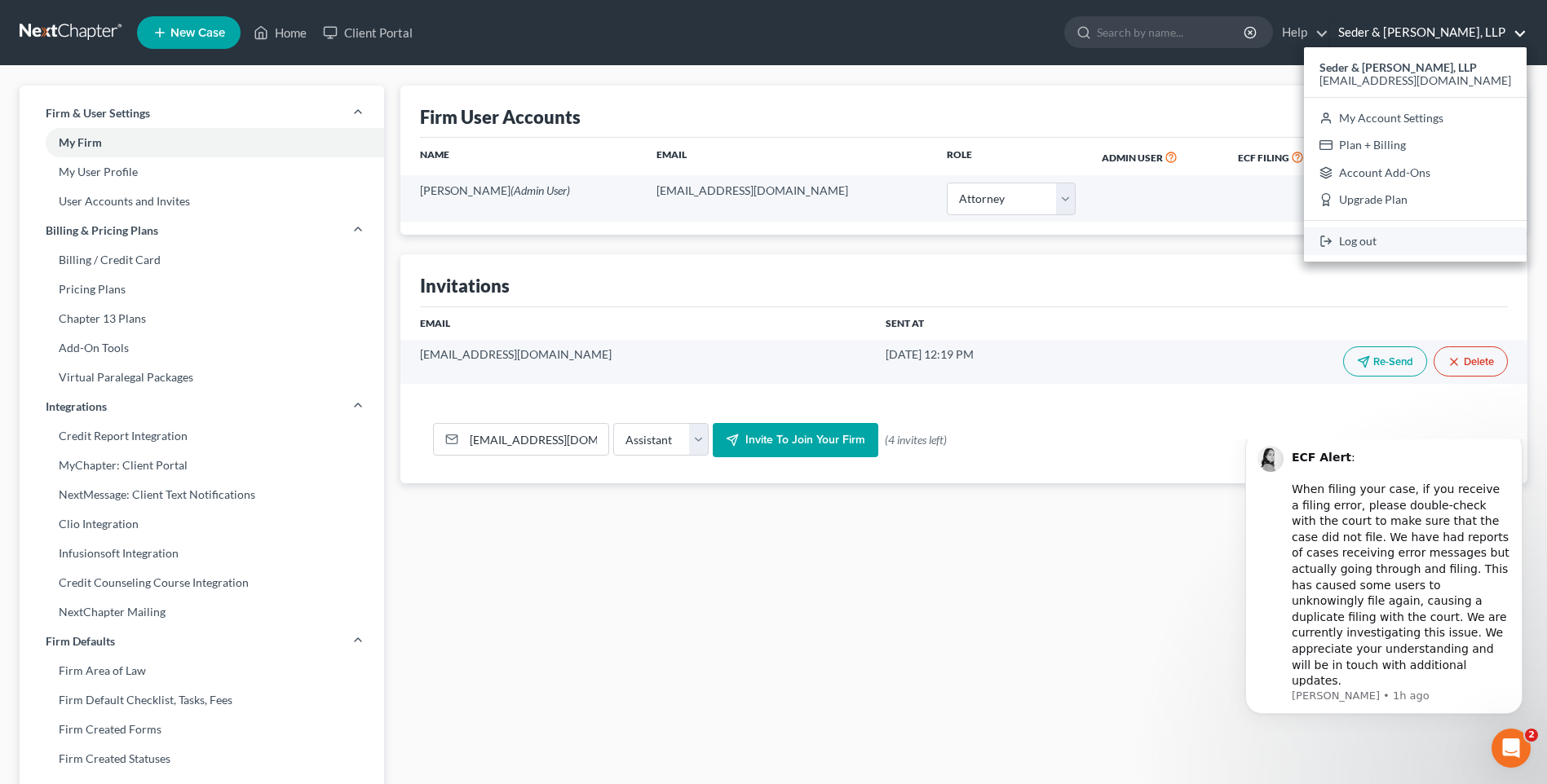
click at [1420, 245] on link "Log out" at bounding box center [1415, 241] width 223 height 28
